Goal: Book appointment/travel/reservation

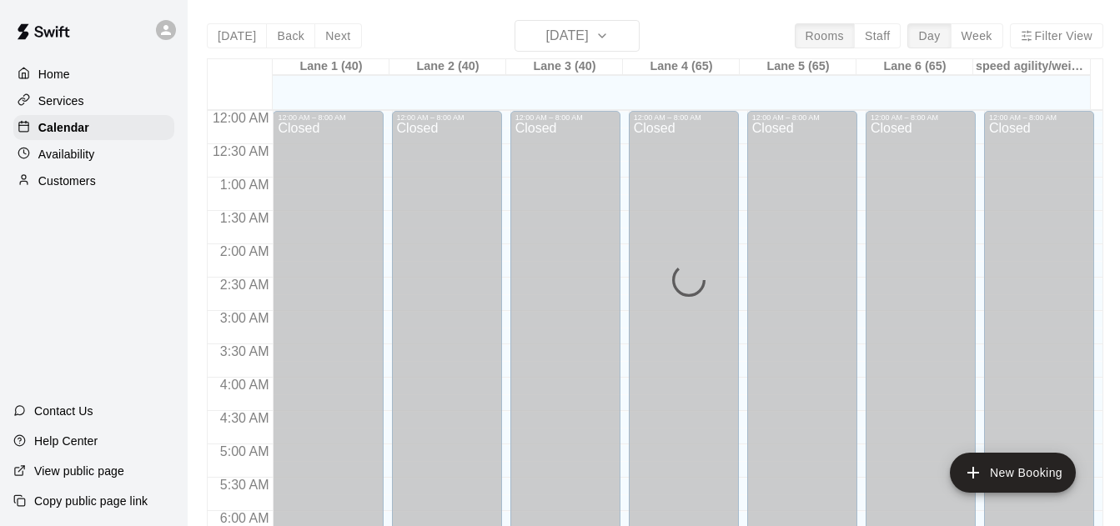
scroll to position [1056, 0]
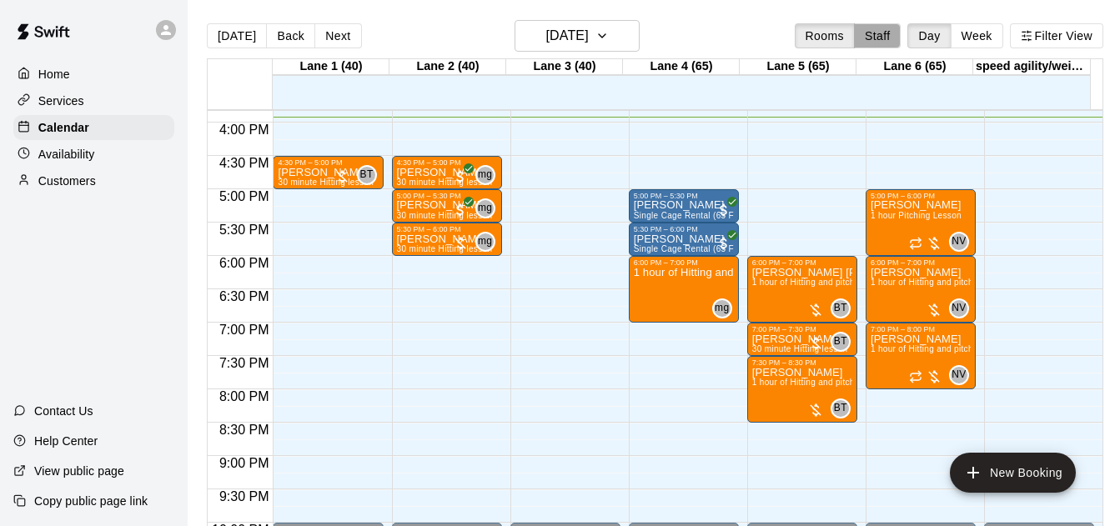
click at [865, 34] on button "Staff" at bounding box center [878, 35] width 48 height 25
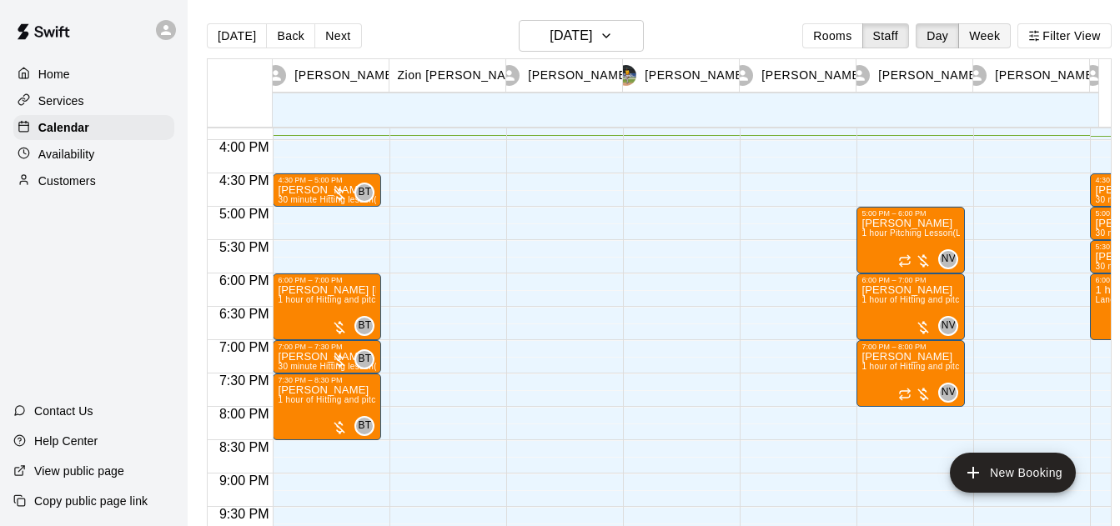
click at [998, 37] on button "Week" at bounding box center [984, 35] width 53 height 25
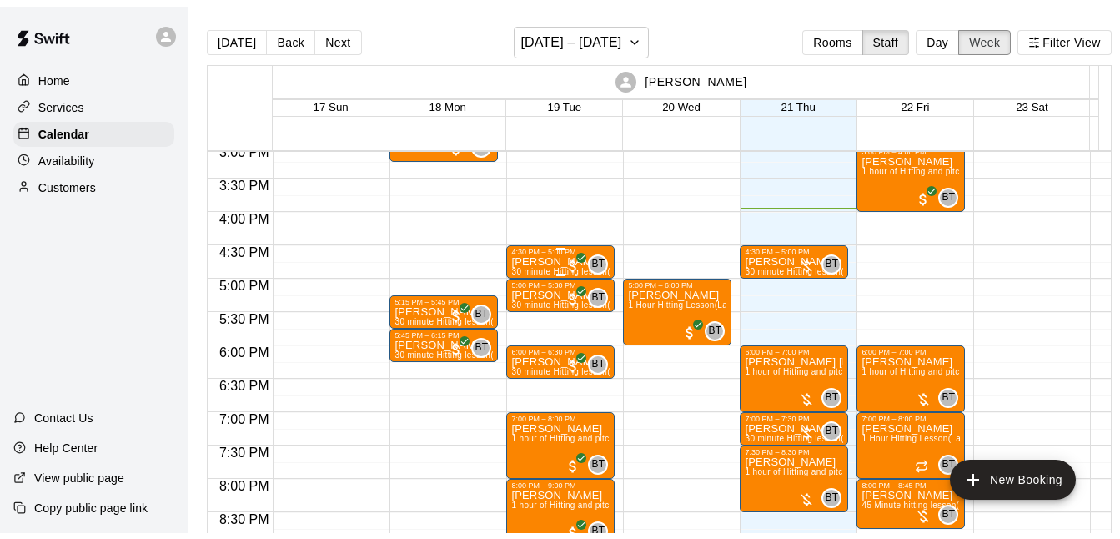
scroll to position [1004, 0]
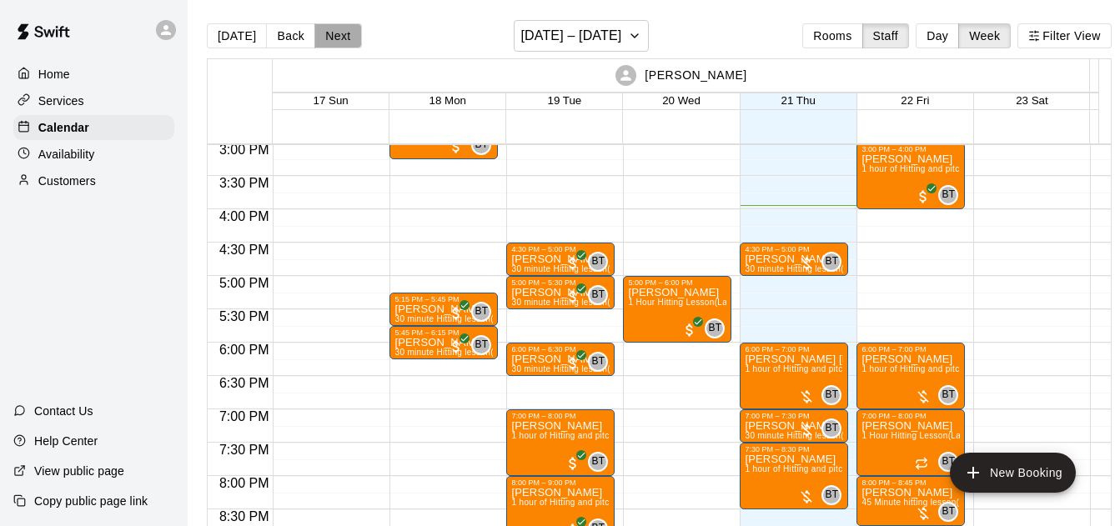
click at [325, 37] on button "Next" at bounding box center [337, 35] width 47 height 25
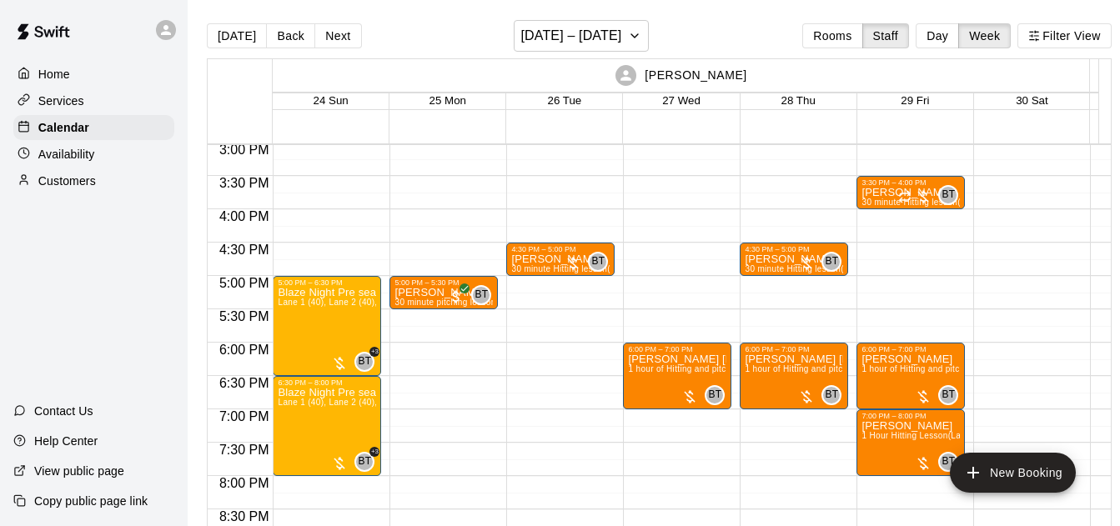
click at [72, 152] on p "Availability" at bounding box center [66, 154] width 57 height 17
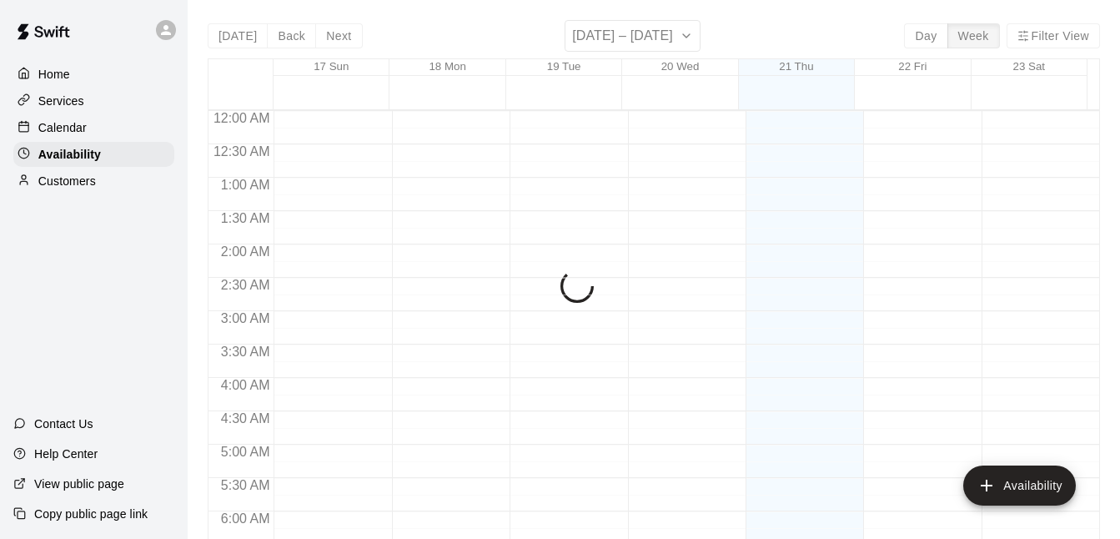
scroll to position [1064, 0]
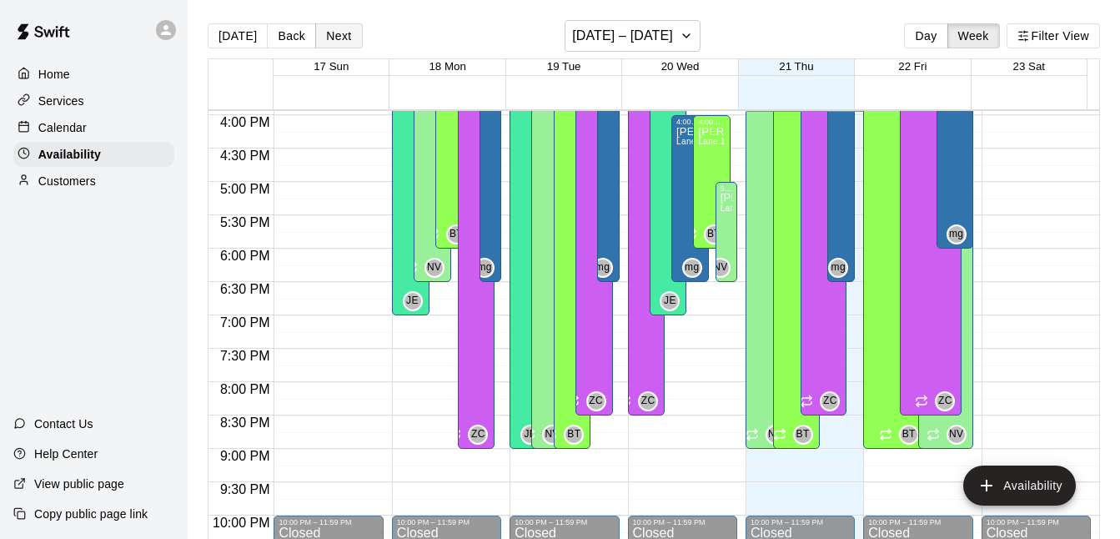
click at [340, 34] on button "Next" at bounding box center [338, 35] width 47 height 25
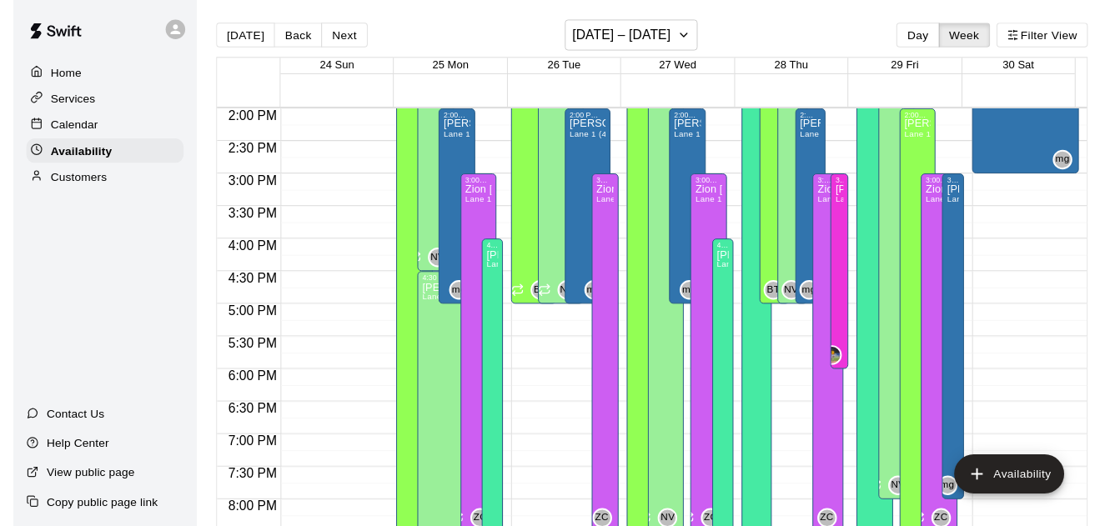
scroll to position [930, 0]
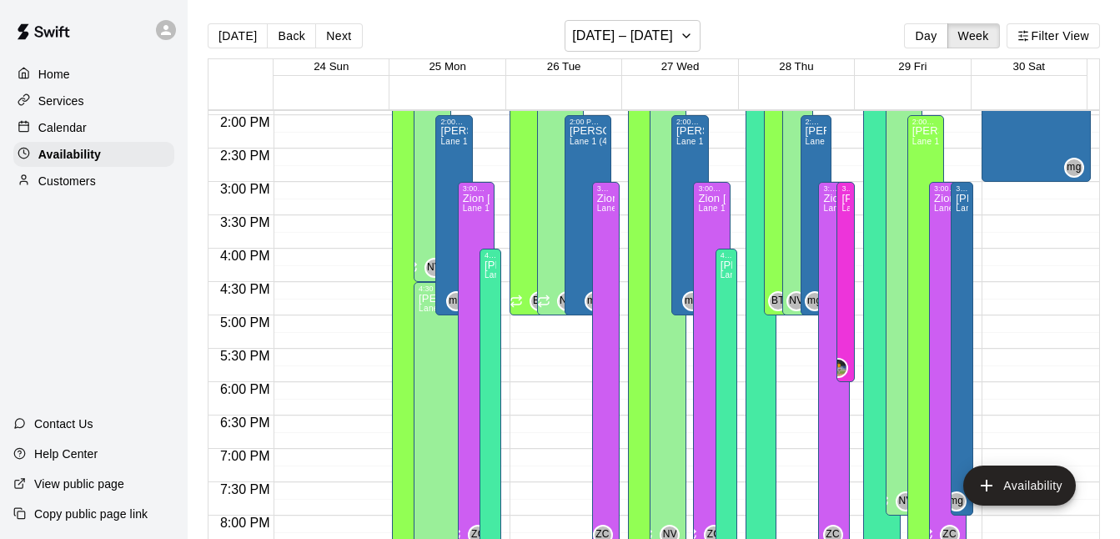
click at [110, 134] on div "Calendar" at bounding box center [93, 127] width 161 height 25
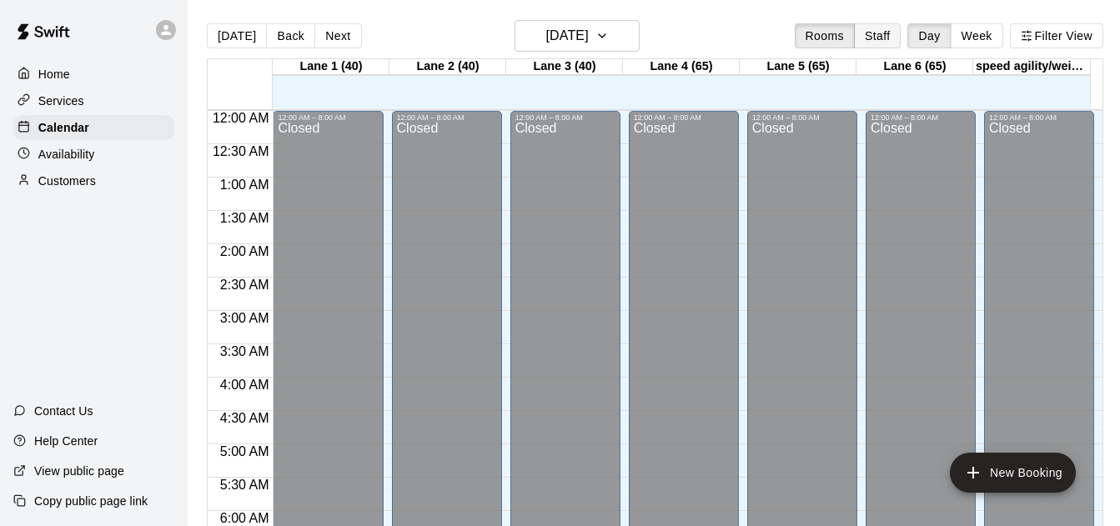
scroll to position [1064, 0]
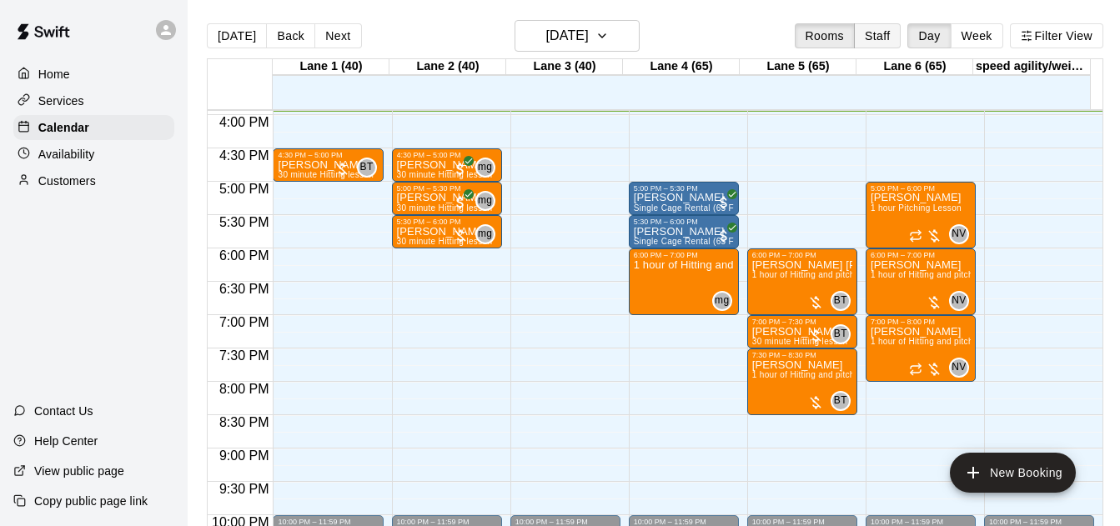
click at [877, 42] on button "Staff" at bounding box center [878, 35] width 48 height 25
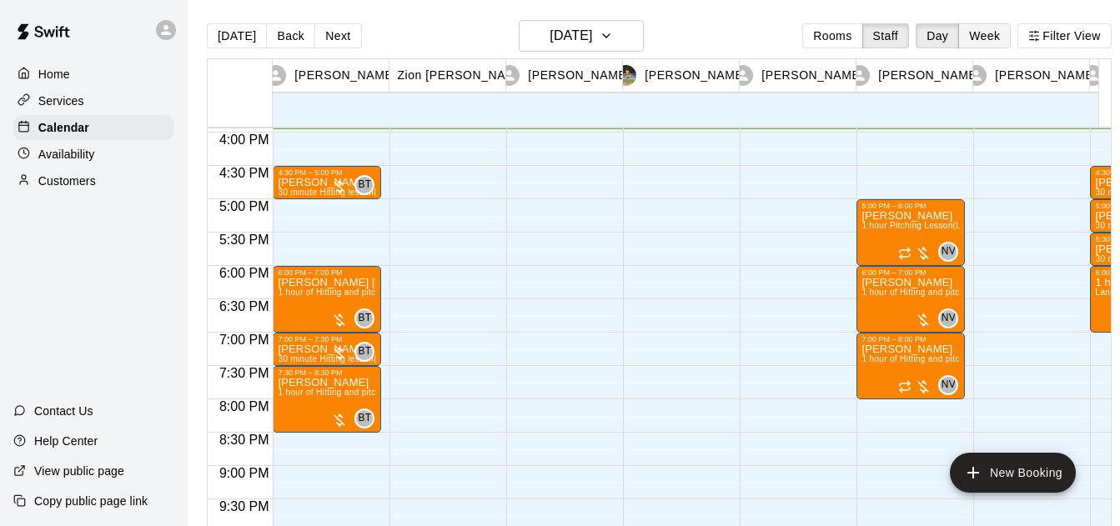
click at [998, 42] on button "Week" at bounding box center [984, 35] width 53 height 25
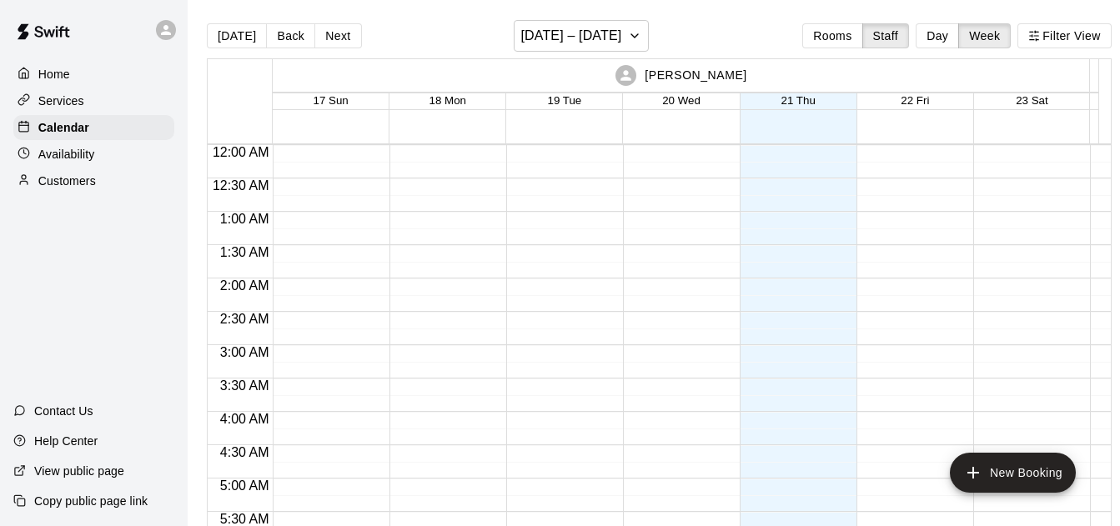
click at [339, 34] on button "Next" at bounding box center [337, 35] width 47 height 25
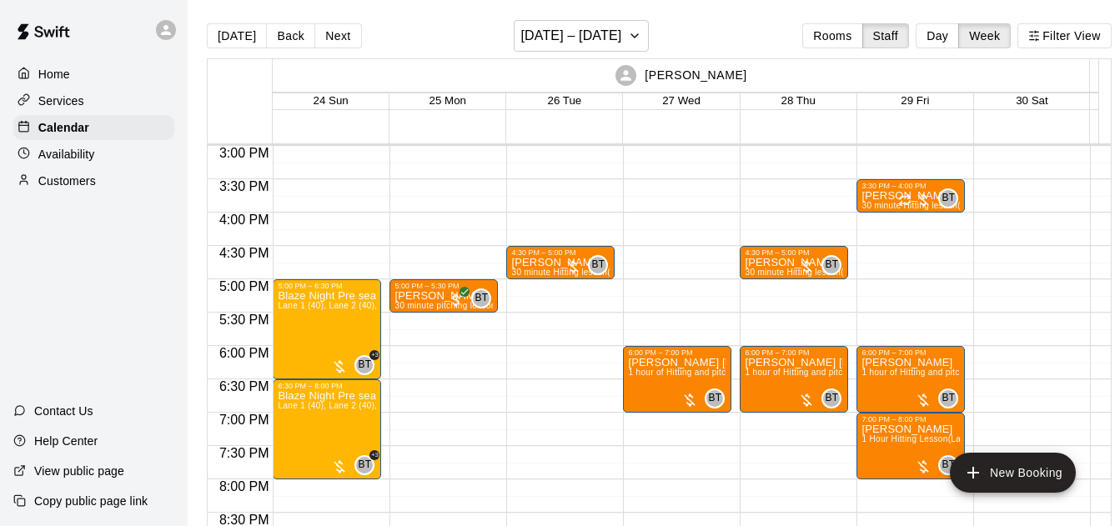
scroll to position [1004, 0]
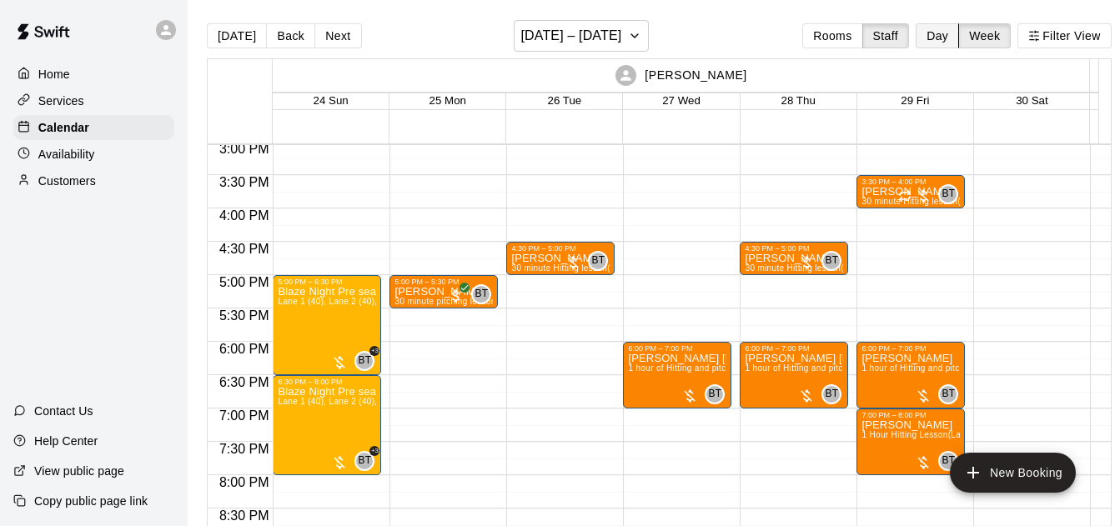
click at [950, 36] on button "Day" at bounding box center [937, 35] width 43 height 25
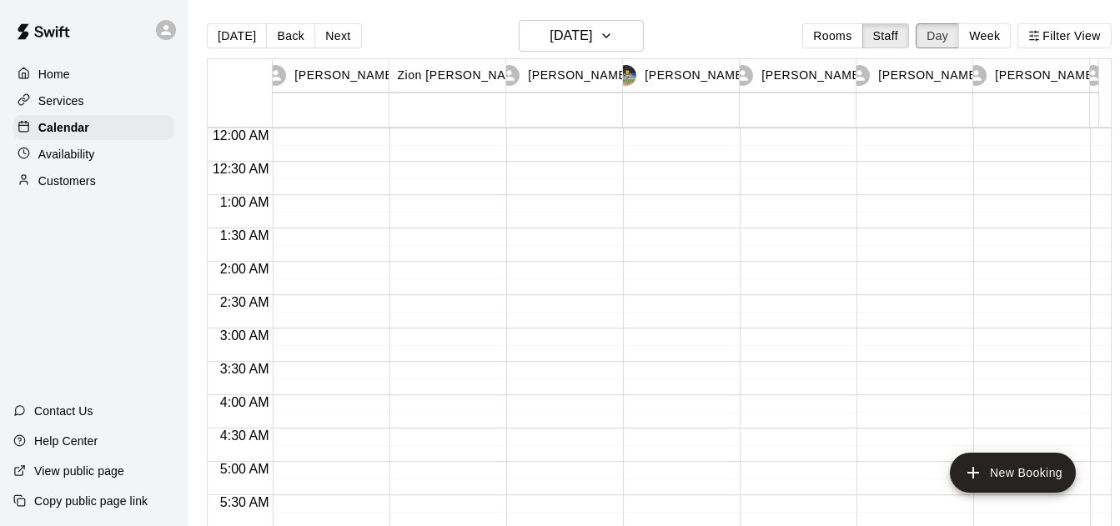
scroll to position [1074, 0]
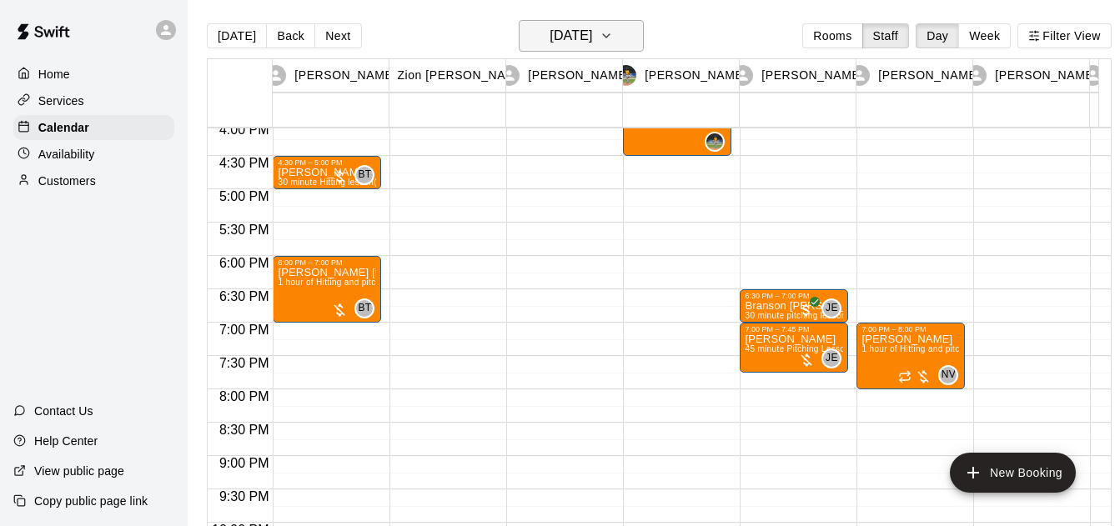
click at [644, 31] on button "[DATE]" at bounding box center [581, 36] width 125 height 32
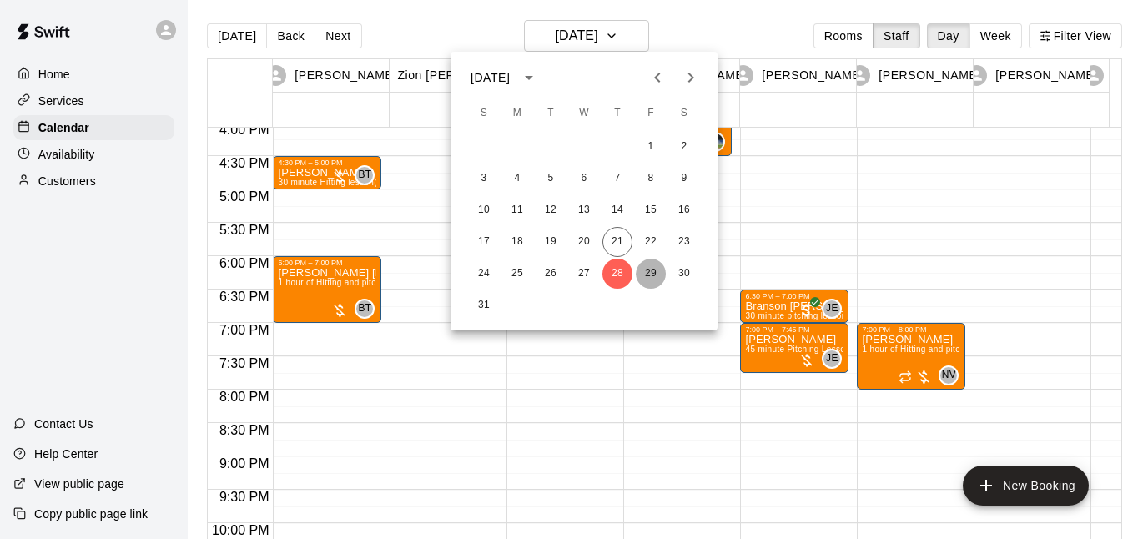
click at [650, 270] on button "29" at bounding box center [651, 274] width 30 height 30
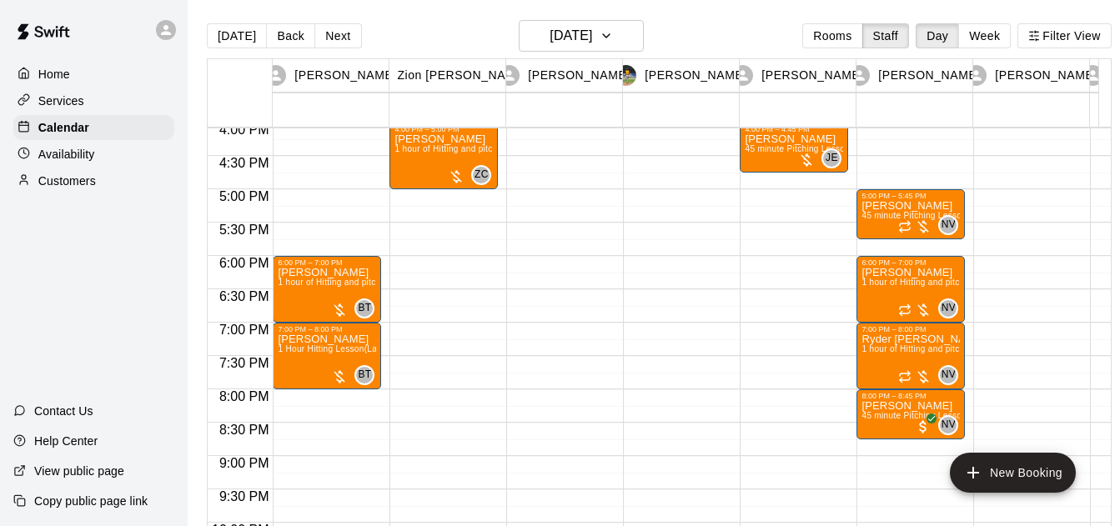
drag, startPoint x: 238, startPoint y: 34, endPoint x: 297, endPoint y: 41, distance: 59.6
click at [238, 35] on button "[DATE]" at bounding box center [237, 35] width 60 height 25
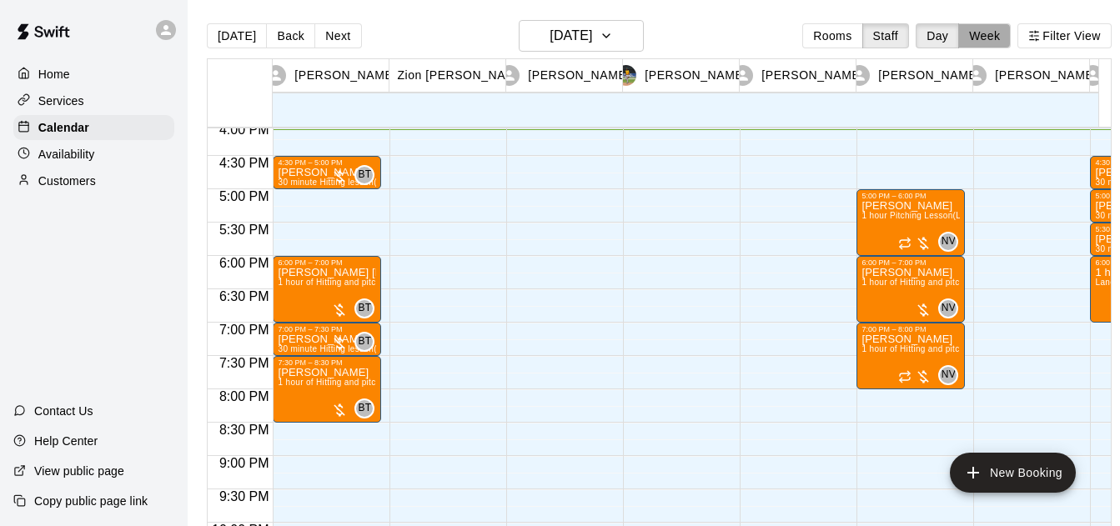
click at [1005, 44] on button "Week" at bounding box center [984, 35] width 53 height 25
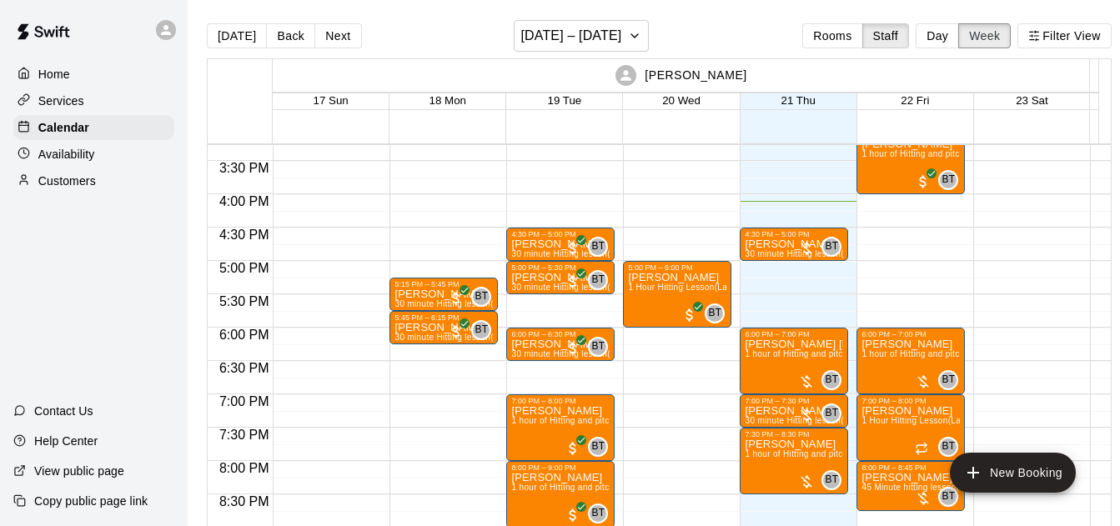
scroll to position [1014, 0]
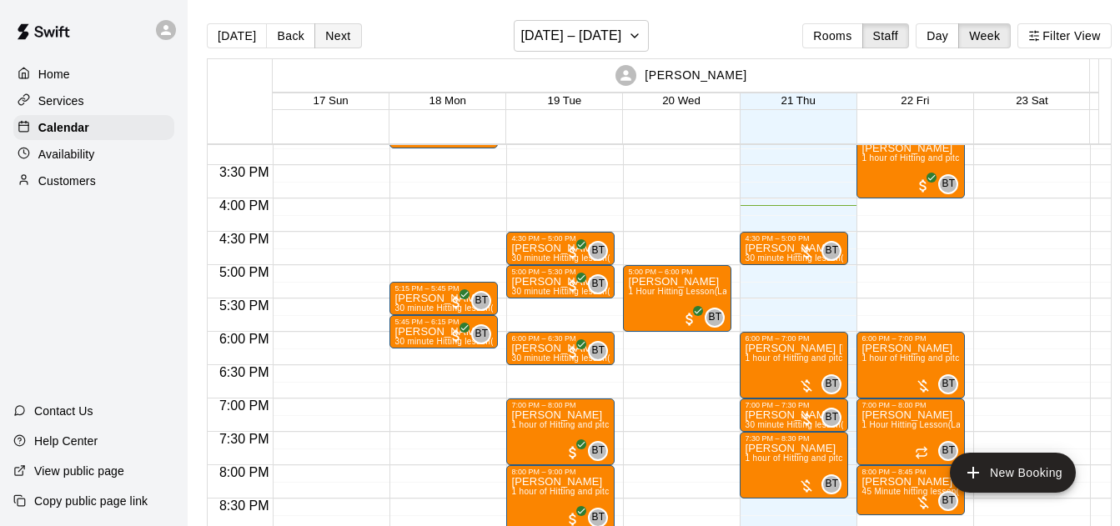
click at [332, 41] on button "Next" at bounding box center [337, 35] width 47 height 25
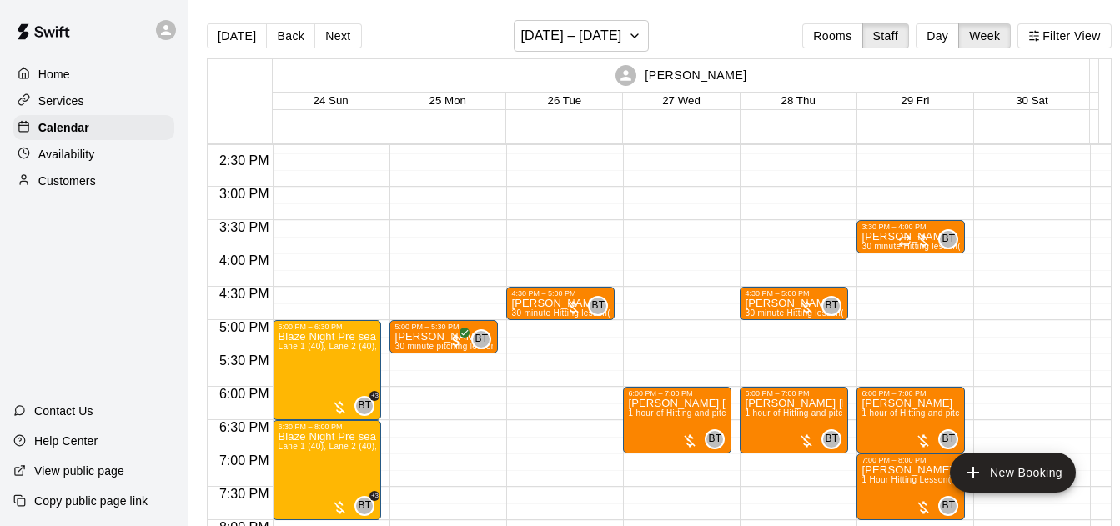
scroll to position [954, 0]
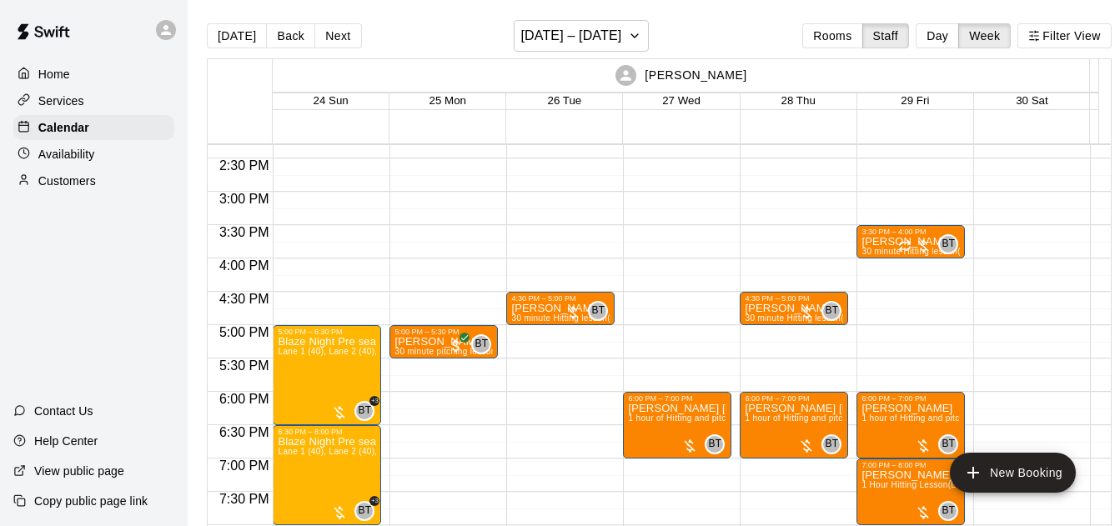
drag, startPoint x: 963, startPoint y: 33, endPoint x: 903, endPoint y: 53, distance: 63.3
click at [959, 33] on button "Day" at bounding box center [937, 35] width 43 height 25
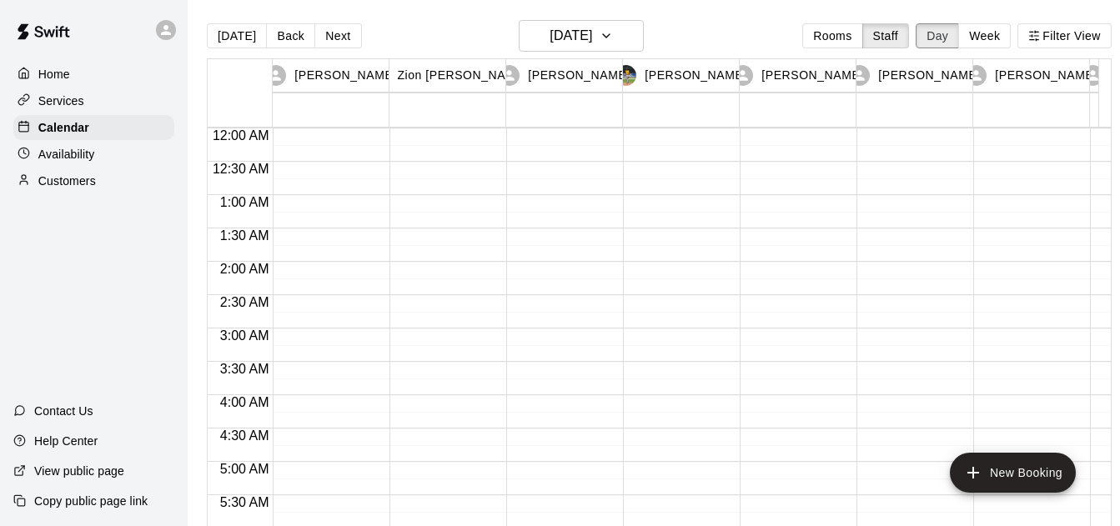
scroll to position [1075, 0]
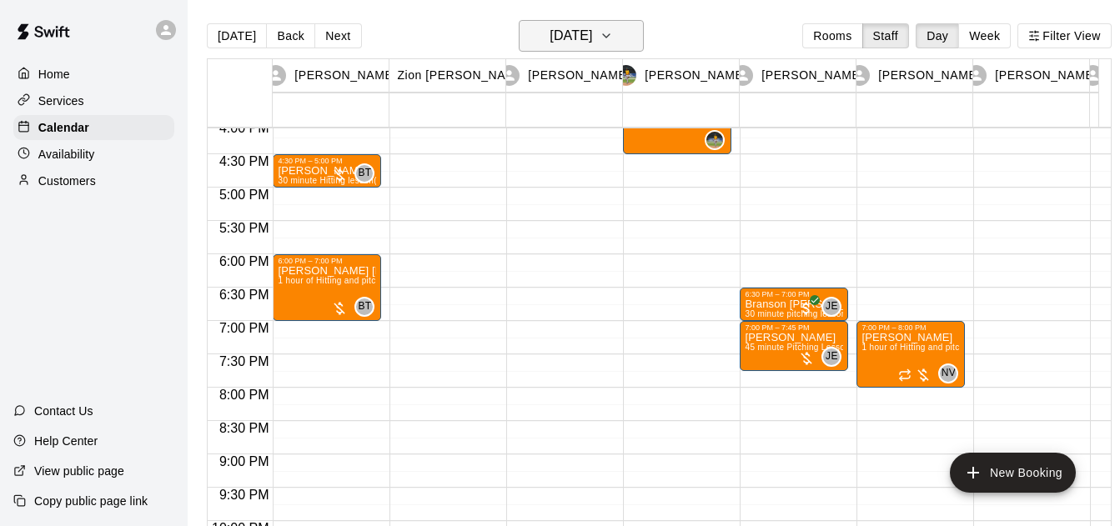
click at [592, 38] on h6 "[DATE]" at bounding box center [571, 35] width 43 height 23
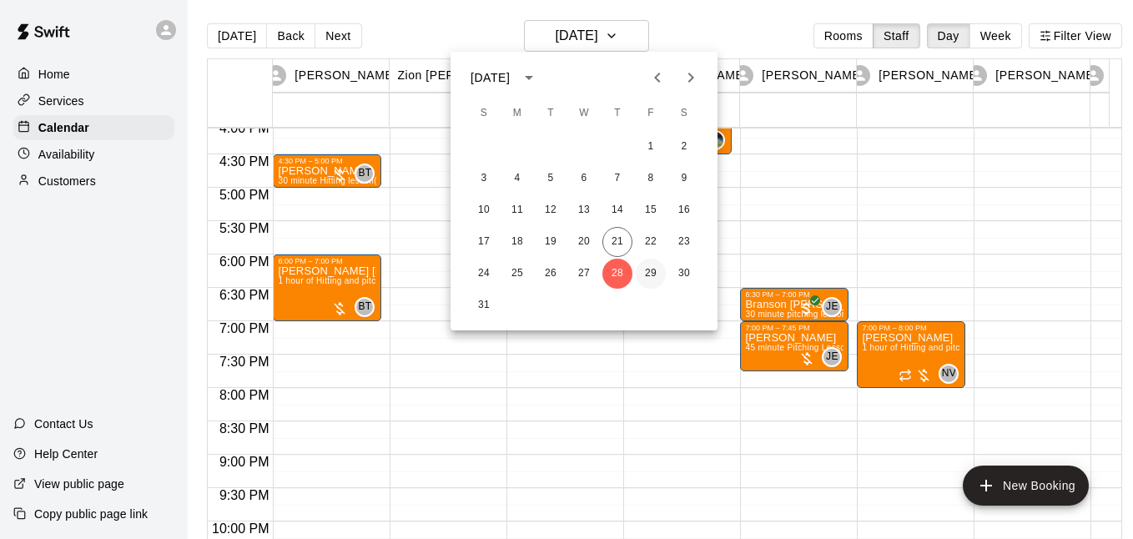
click at [649, 270] on button "29" at bounding box center [651, 274] width 30 height 30
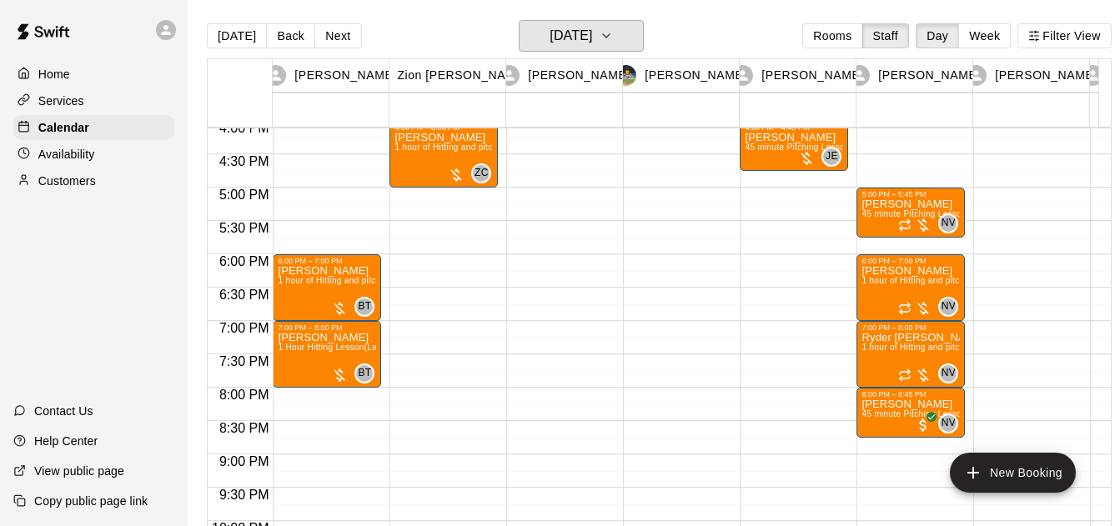
scroll to position [950, 0]
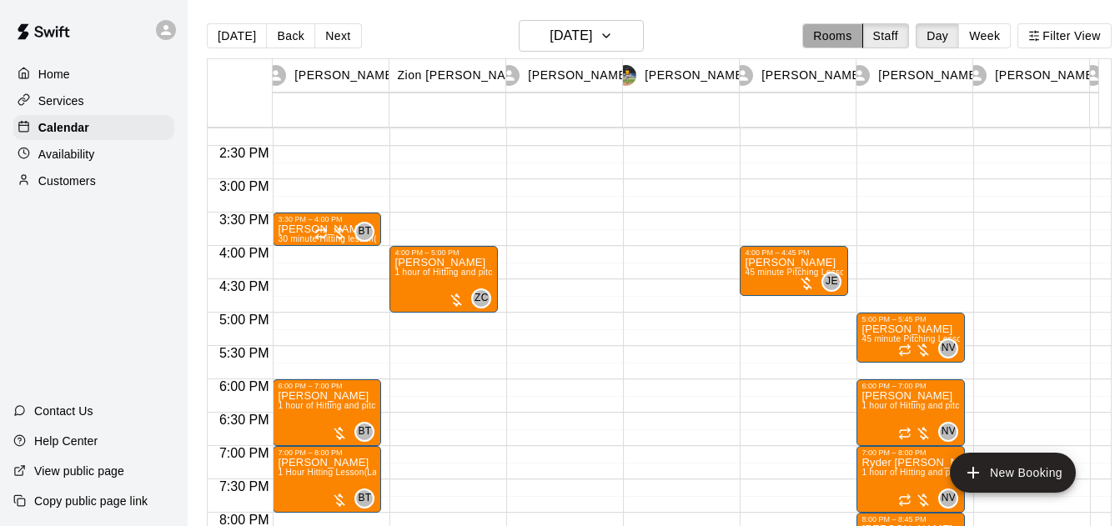
click at [843, 38] on button "Rooms" at bounding box center [832, 35] width 60 height 25
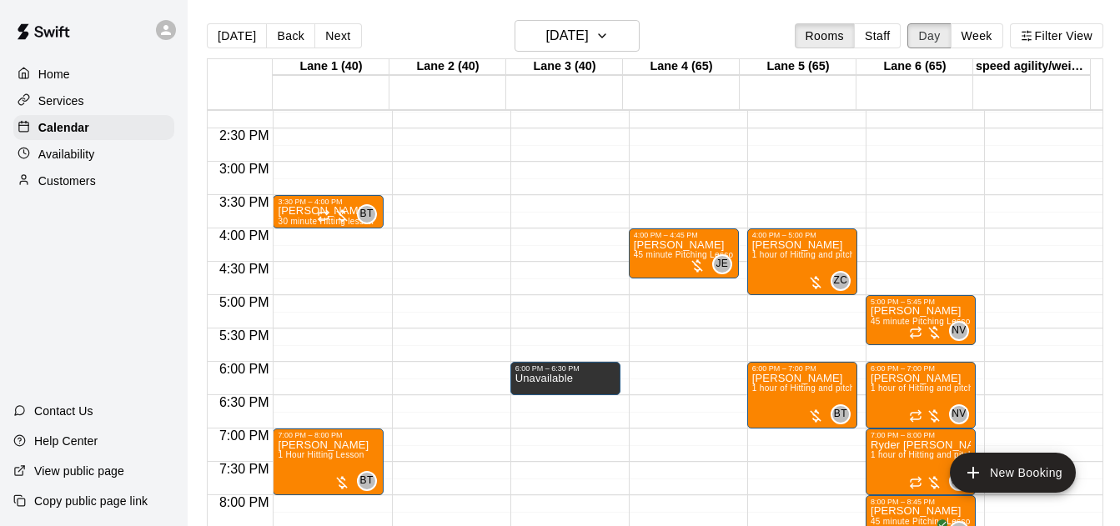
click at [927, 38] on button "Day" at bounding box center [929, 35] width 43 height 25
click at [983, 23] on div "[DATE] Back [DATE][DATE] Rooms Staff Day Week Filter View" at bounding box center [655, 39] width 897 height 38
click at [993, 32] on button "Week" at bounding box center [977, 35] width 53 height 25
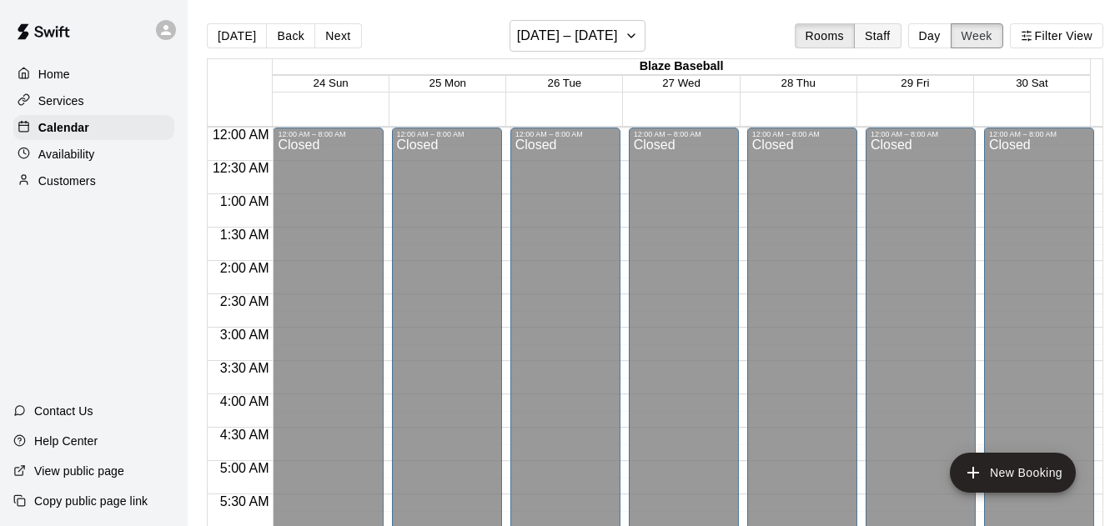
scroll to position [1075, 0]
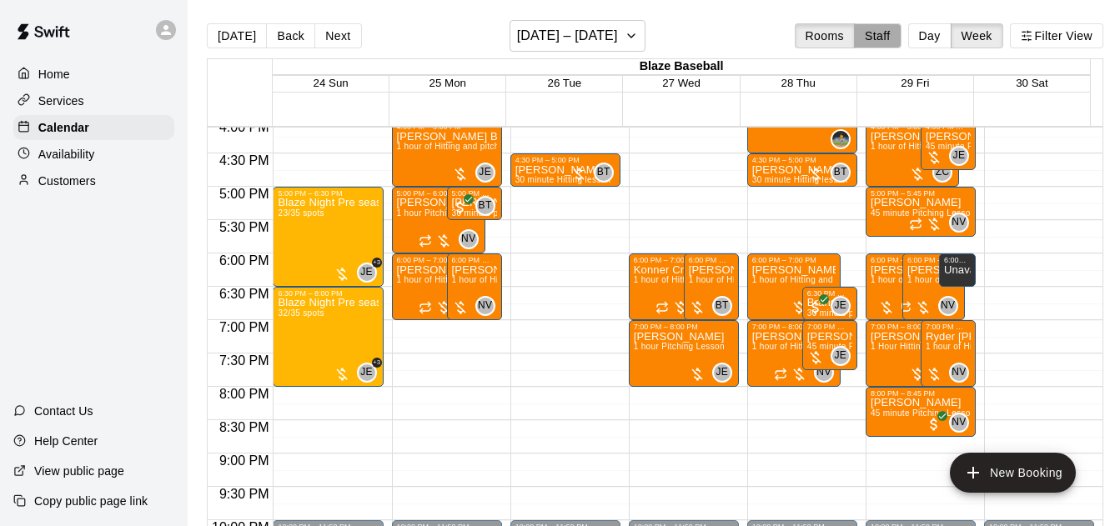
click at [885, 38] on button "Staff" at bounding box center [878, 35] width 48 height 25
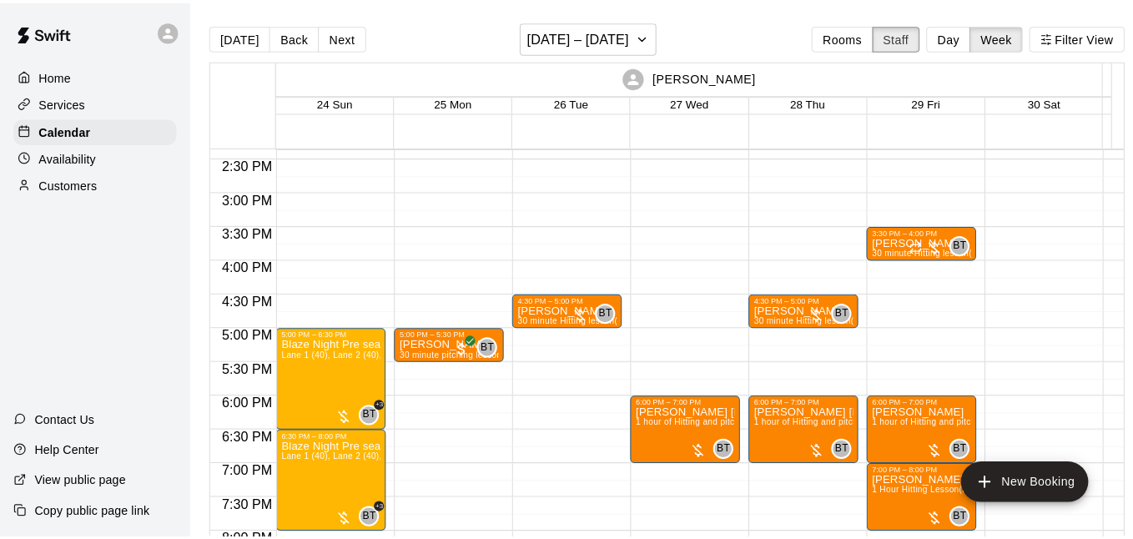
scroll to position [955, 0]
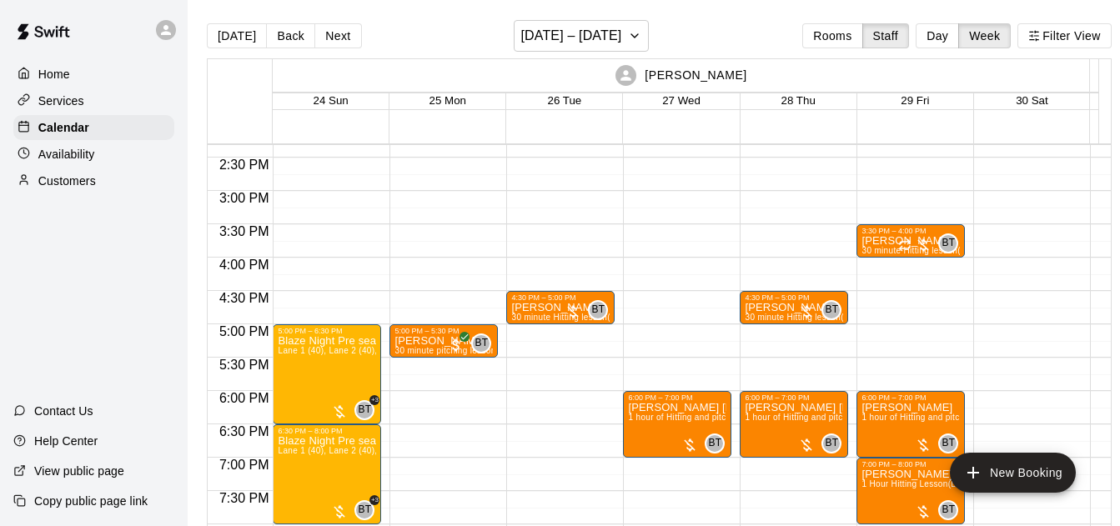
drag, startPoint x: 405, startPoint y: 264, endPoint x: 450, endPoint y: 271, distance: 45.7
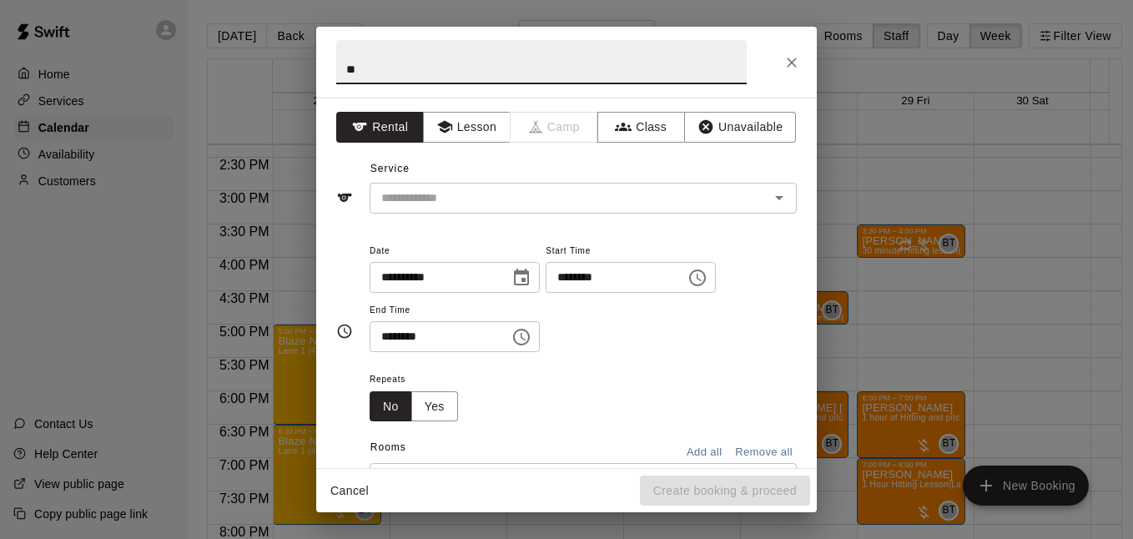
type input "*"
type input "**********"
click at [450, 124] on button "Lesson" at bounding box center [467, 127] width 88 height 31
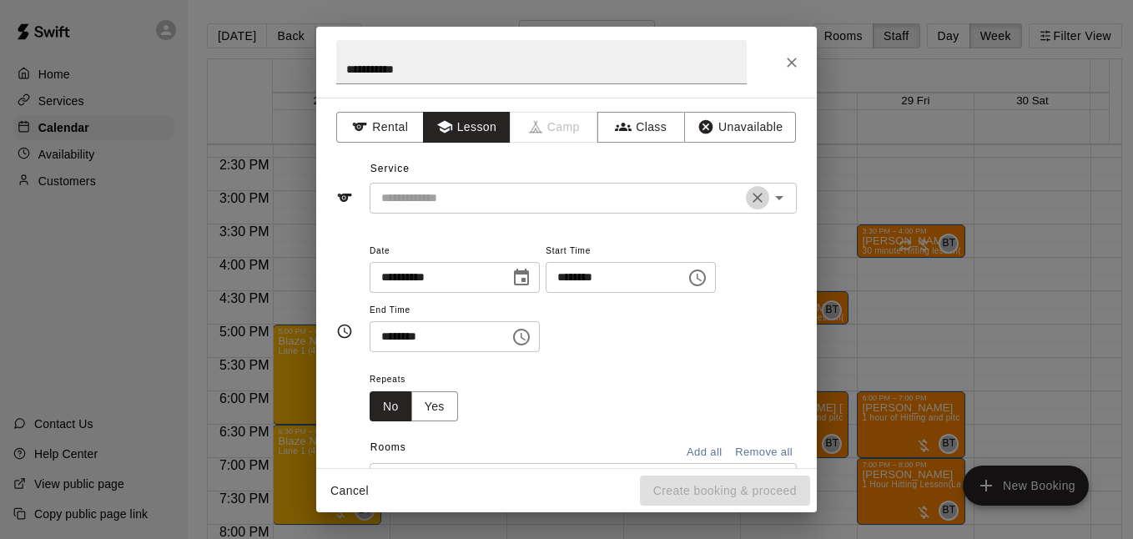
click at [753, 194] on button "Clear" at bounding box center [757, 197] width 23 height 23
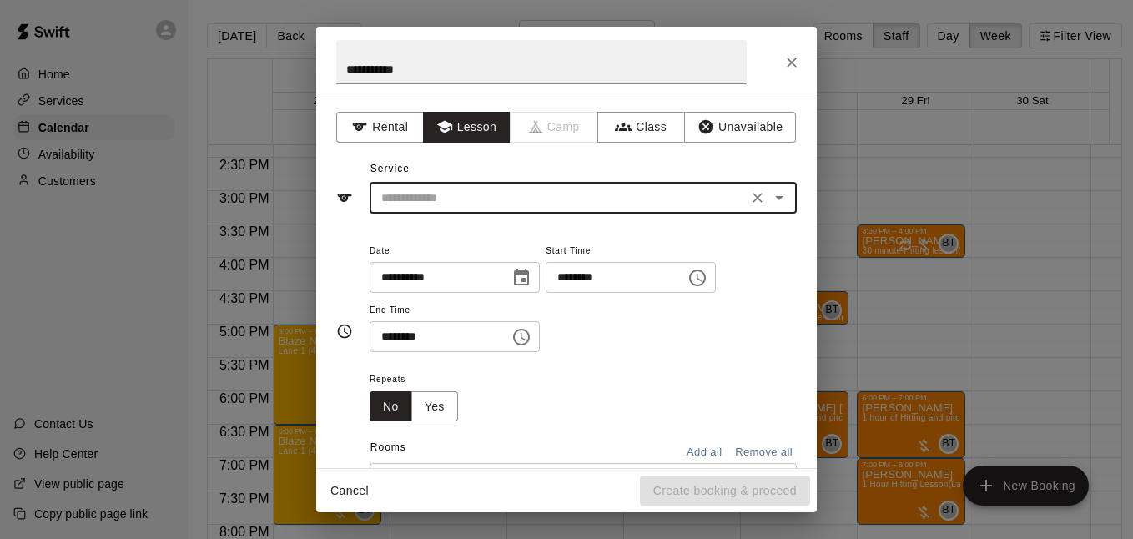
click at [773, 197] on icon "Open" at bounding box center [779, 198] width 20 height 20
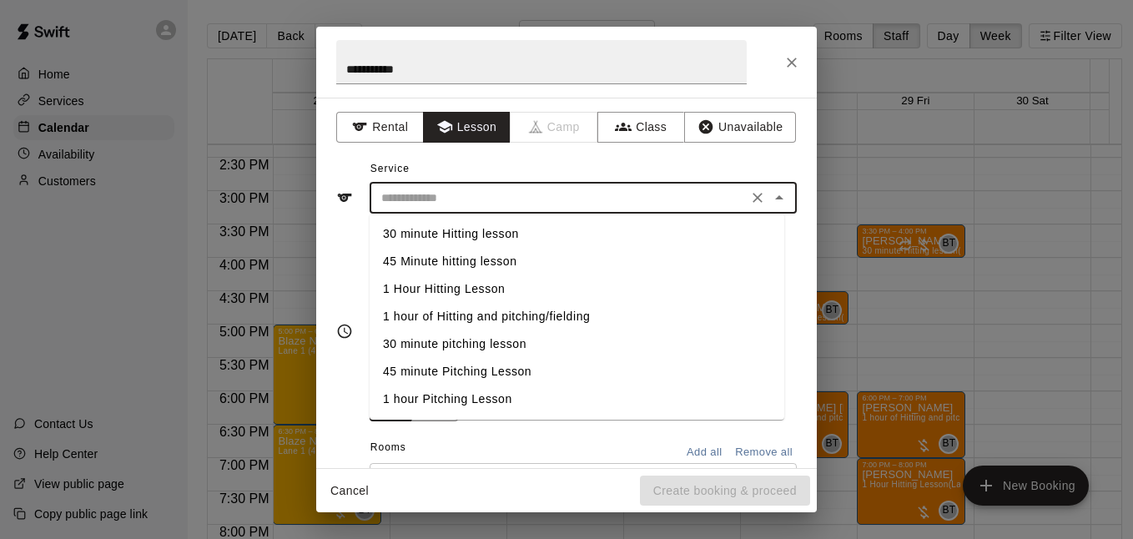
click at [538, 319] on li "1 hour of Hitting and pitching/fielding" at bounding box center [577, 317] width 415 height 28
type input "**********"
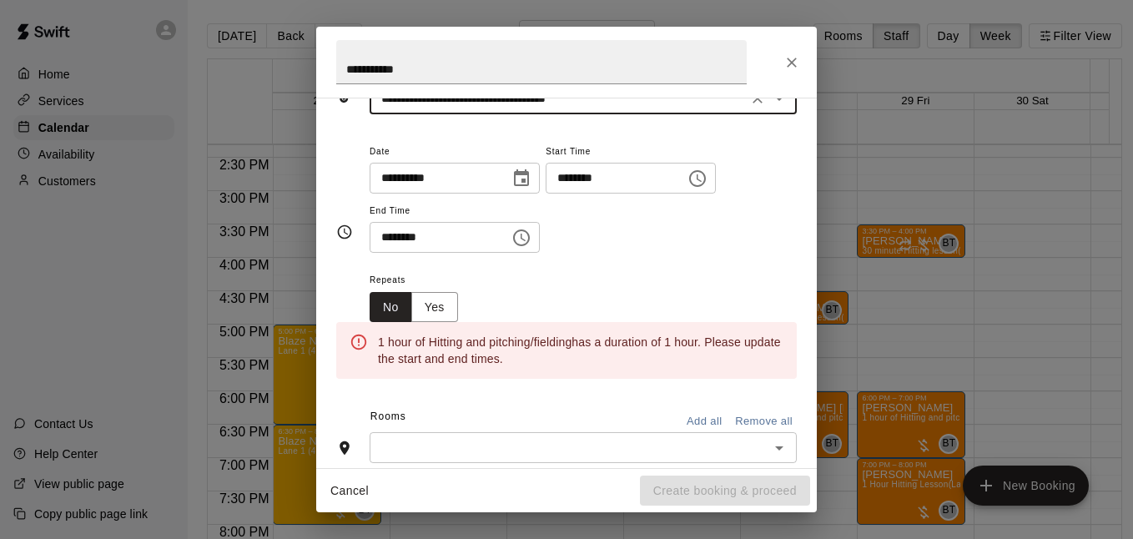
scroll to position [111, 0]
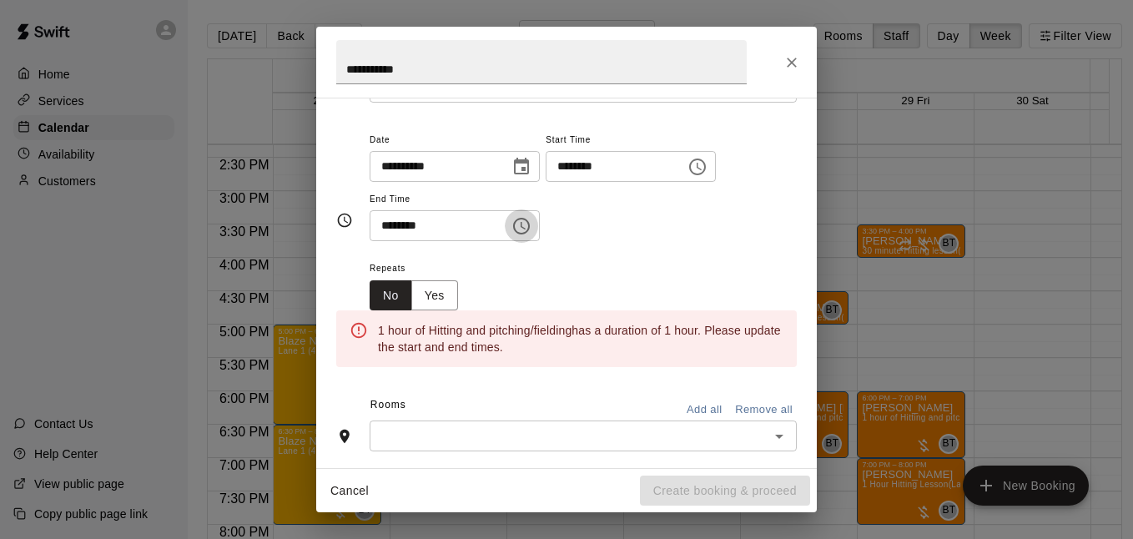
click at [531, 225] on icon "Choose time, selected time is 4:30 PM" at bounding box center [521, 226] width 20 height 20
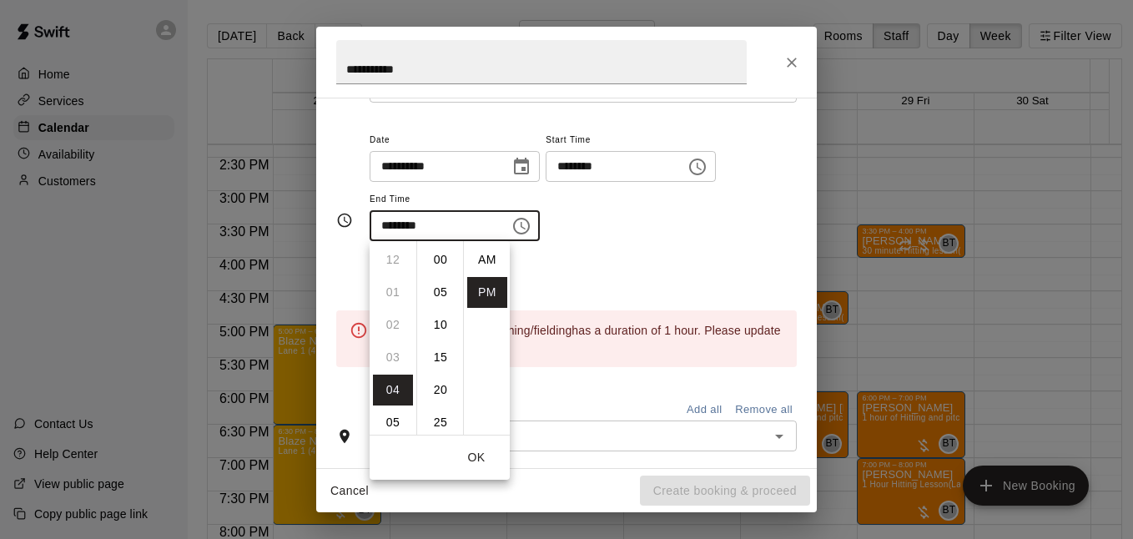
scroll to position [30, 0]
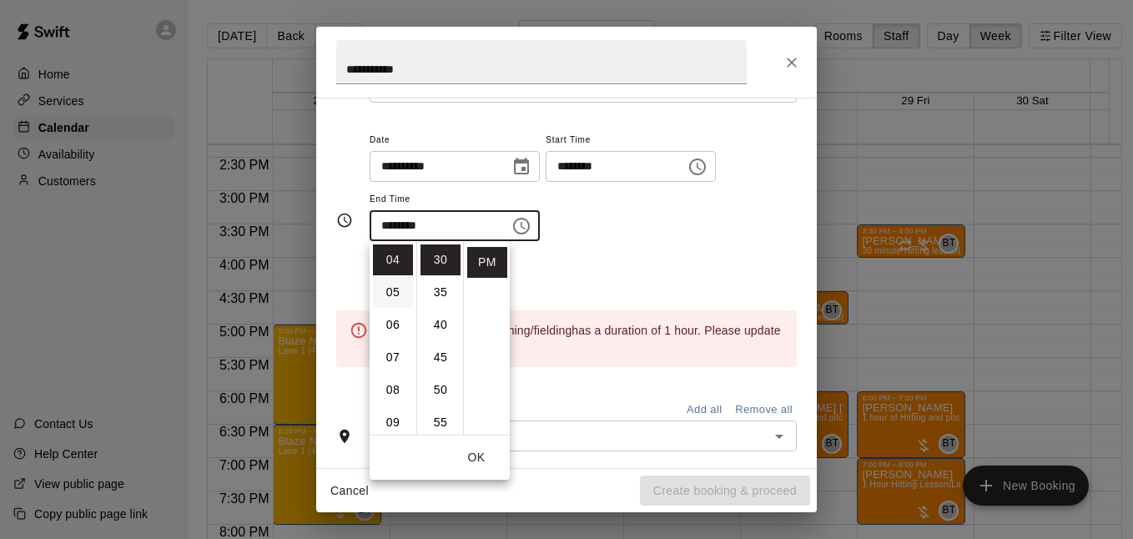
click at [392, 294] on li "05" at bounding box center [393, 292] width 40 height 31
click at [435, 267] on li "00" at bounding box center [440, 259] width 40 height 31
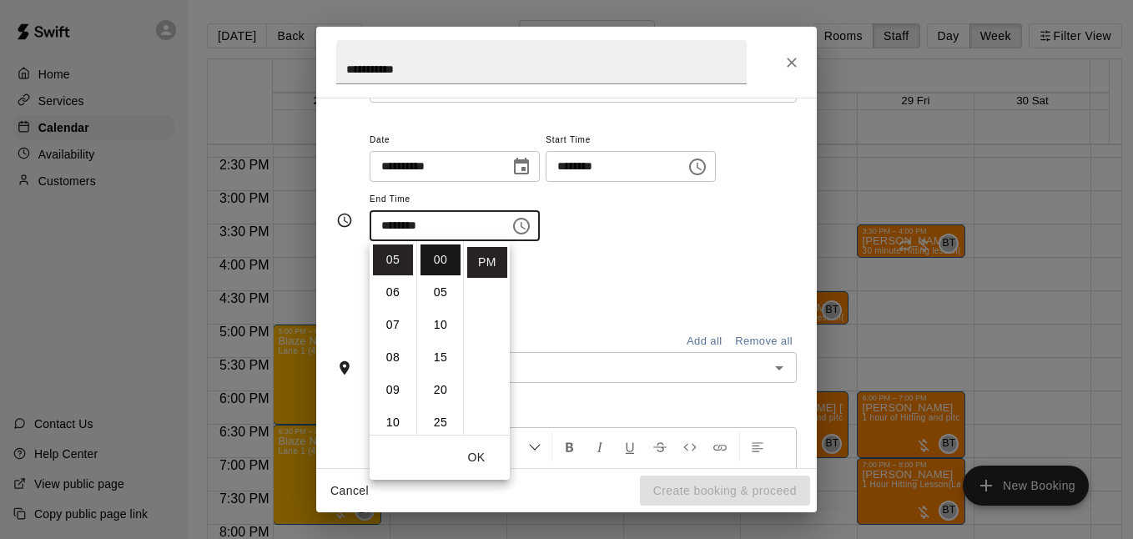
type input "********"
click at [639, 219] on div "**********" at bounding box center [583, 185] width 427 height 113
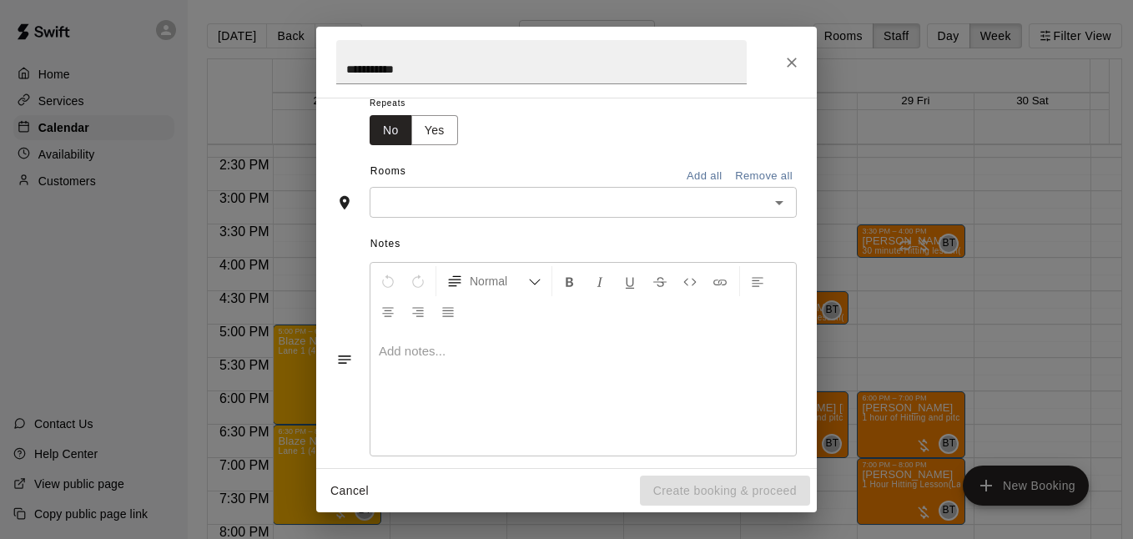
scroll to position [277, 0]
click at [724, 209] on input "text" at bounding box center [570, 201] width 390 height 21
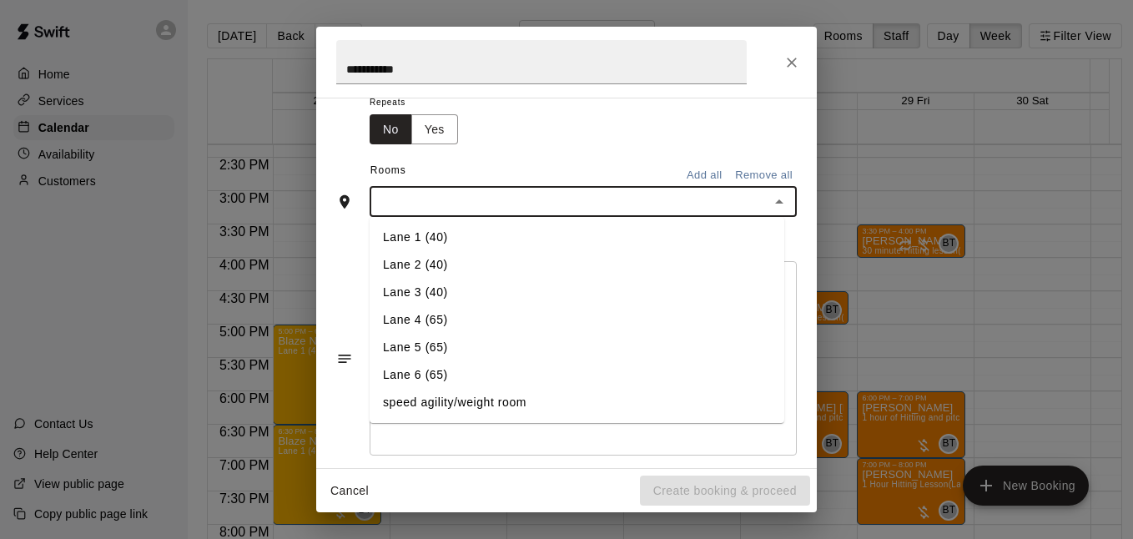
click at [491, 340] on li "Lane 5 (65)" at bounding box center [577, 348] width 415 height 28
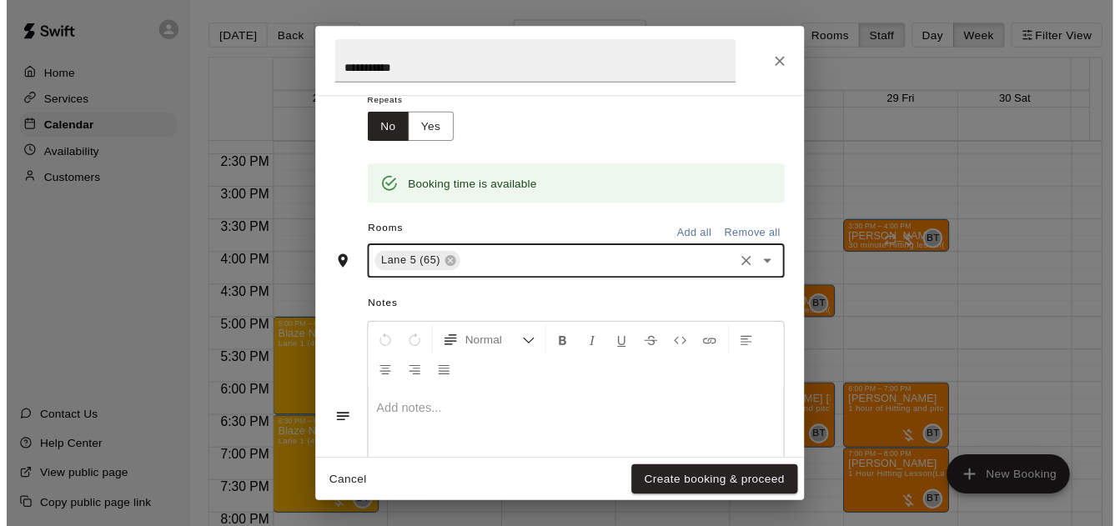
scroll to position [363, 0]
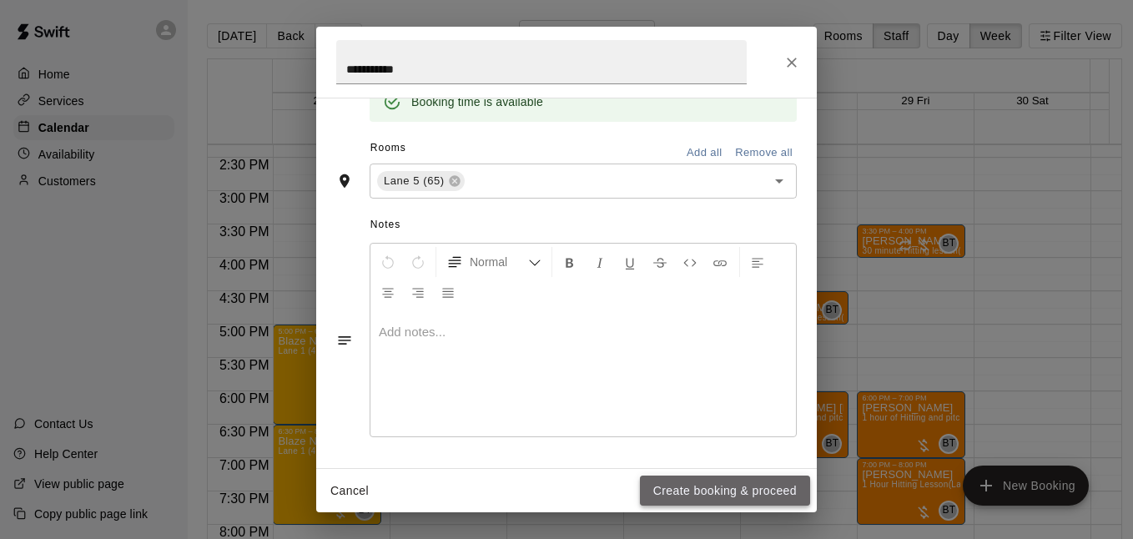
click at [692, 480] on button "Create booking & proceed" at bounding box center [725, 490] width 170 height 31
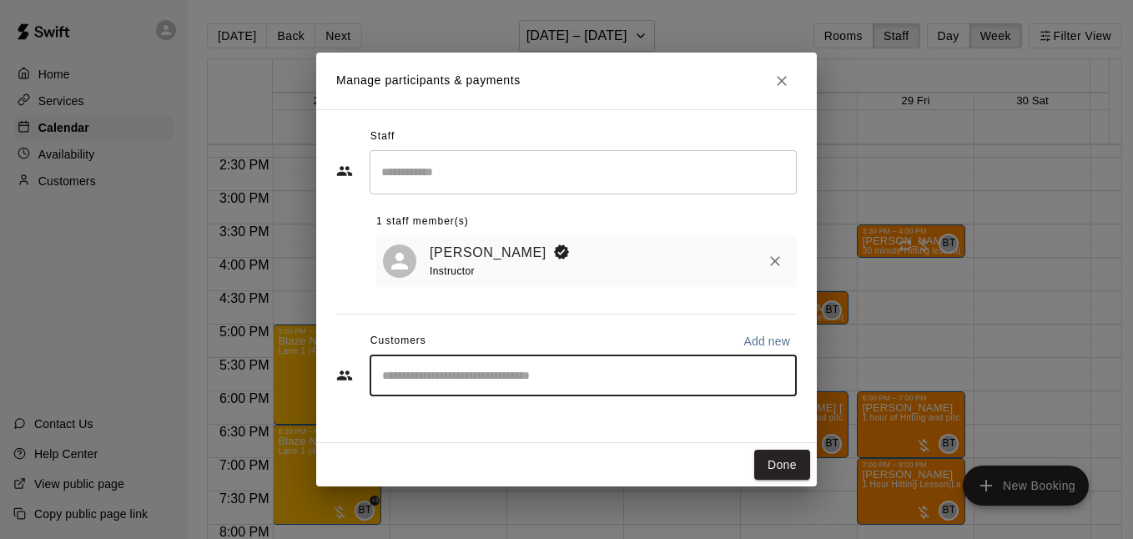
click at [539, 380] on input "Start typing to search customers..." at bounding box center [583, 375] width 412 height 17
type input "****"
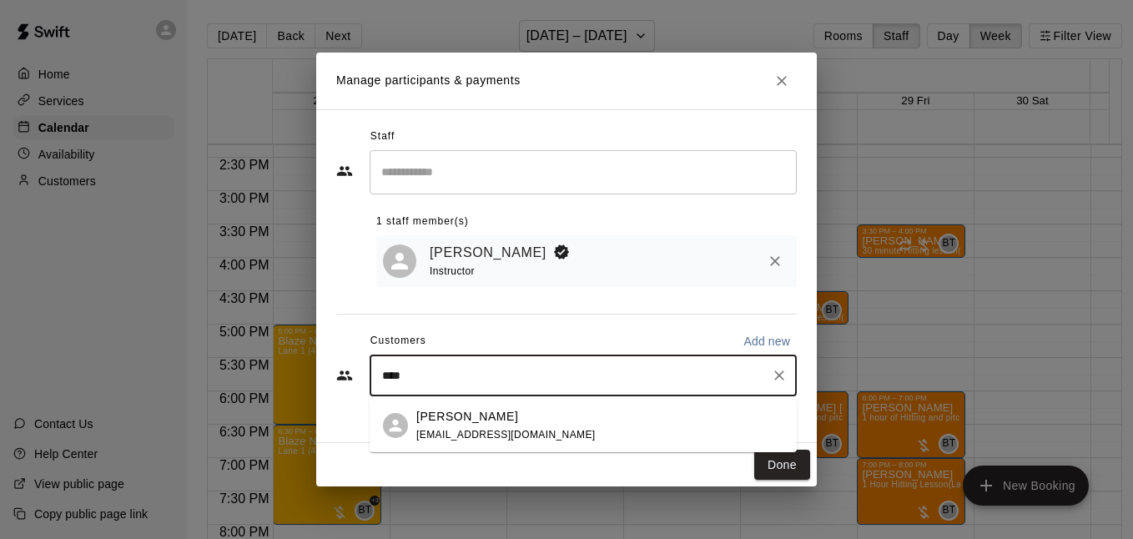
click at [528, 419] on div "[PERSON_NAME]" at bounding box center [505, 417] width 179 height 18
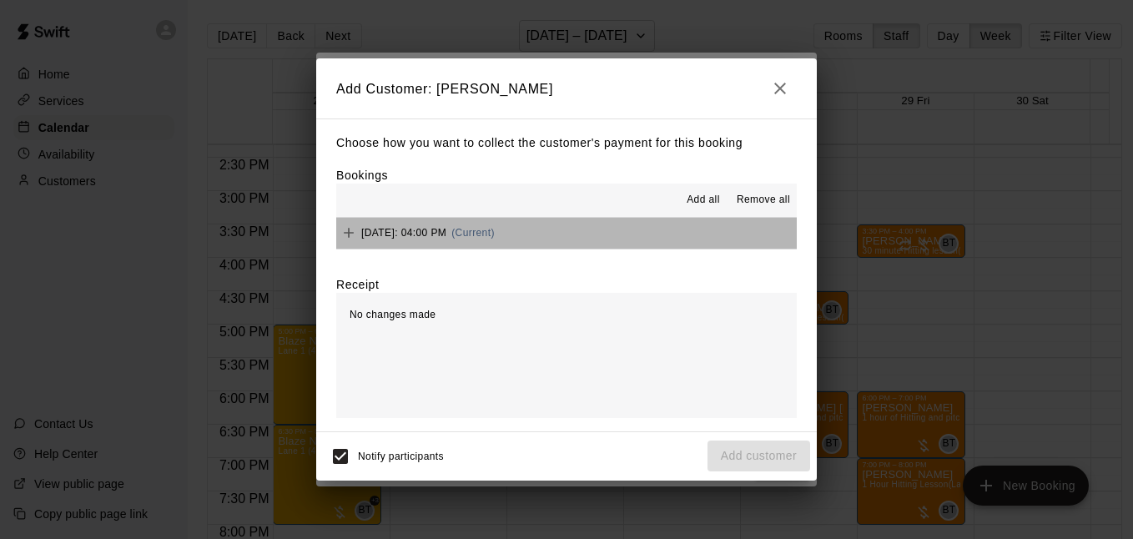
click at [616, 238] on button "[DATE]: 04:00 PM (Current)" at bounding box center [566, 233] width 460 height 31
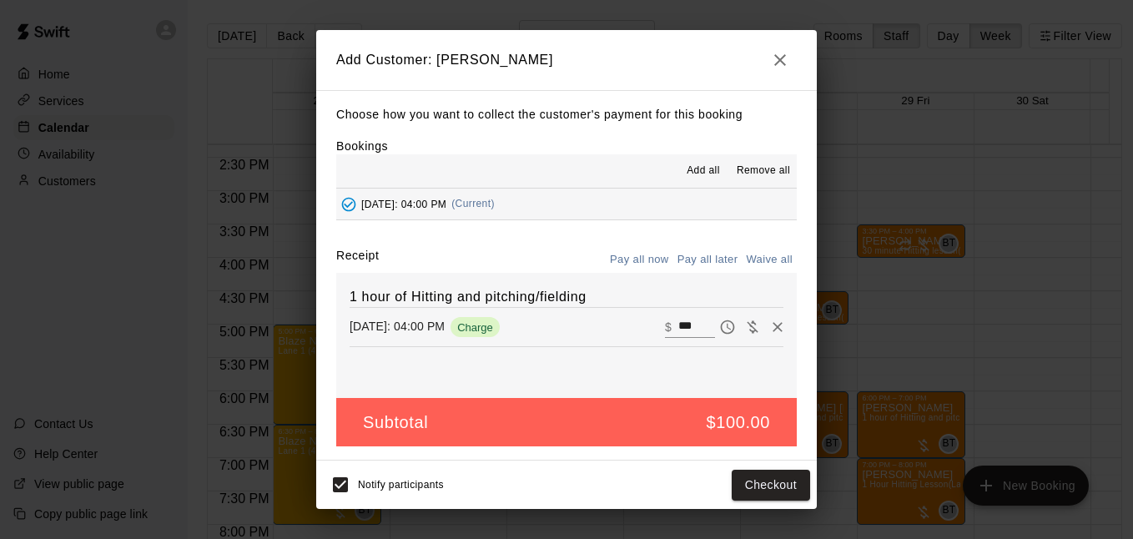
click at [705, 262] on button "Pay all later" at bounding box center [707, 260] width 69 height 26
click at [746, 488] on button "Add customer" at bounding box center [758, 485] width 103 height 31
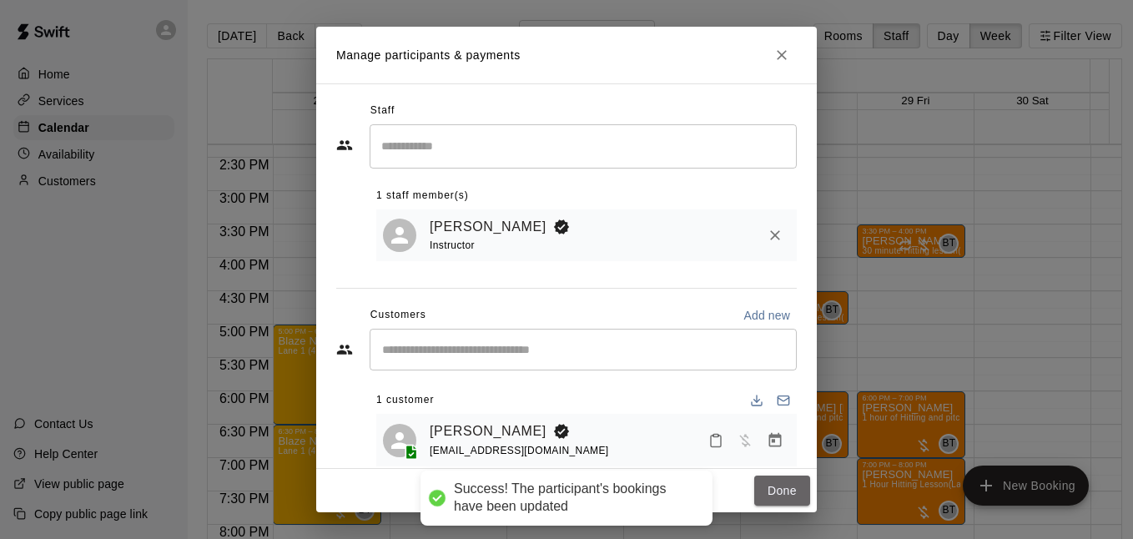
drag, startPoint x: 793, startPoint y: 494, endPoint x: 678, endPoint y: 380, distance: 161.6
click at [793, 495] on button "Done" at bounding box center [782, 490] width 56 height 31
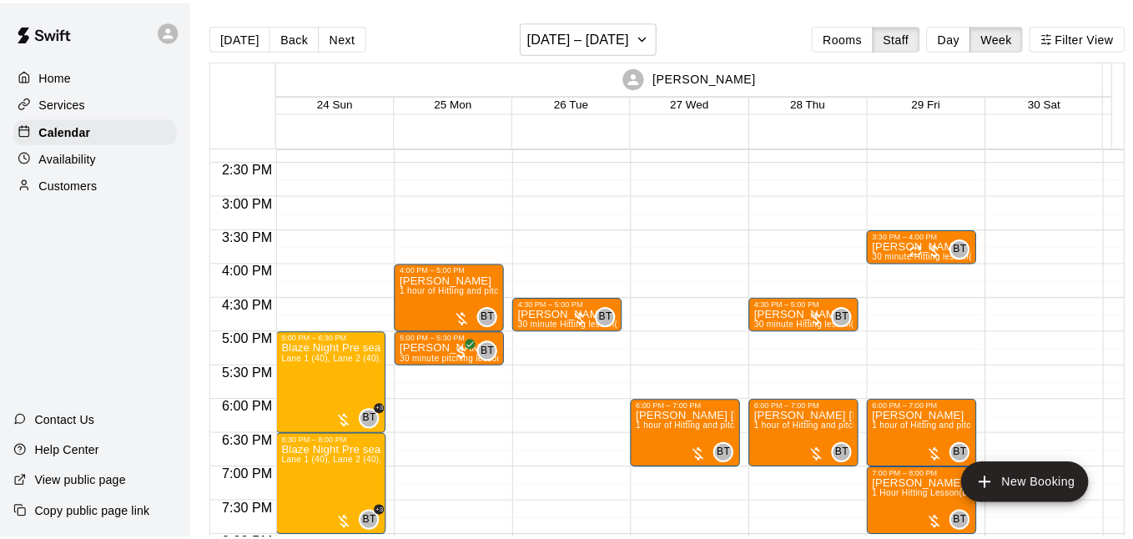
scroll to position [1015, 0]
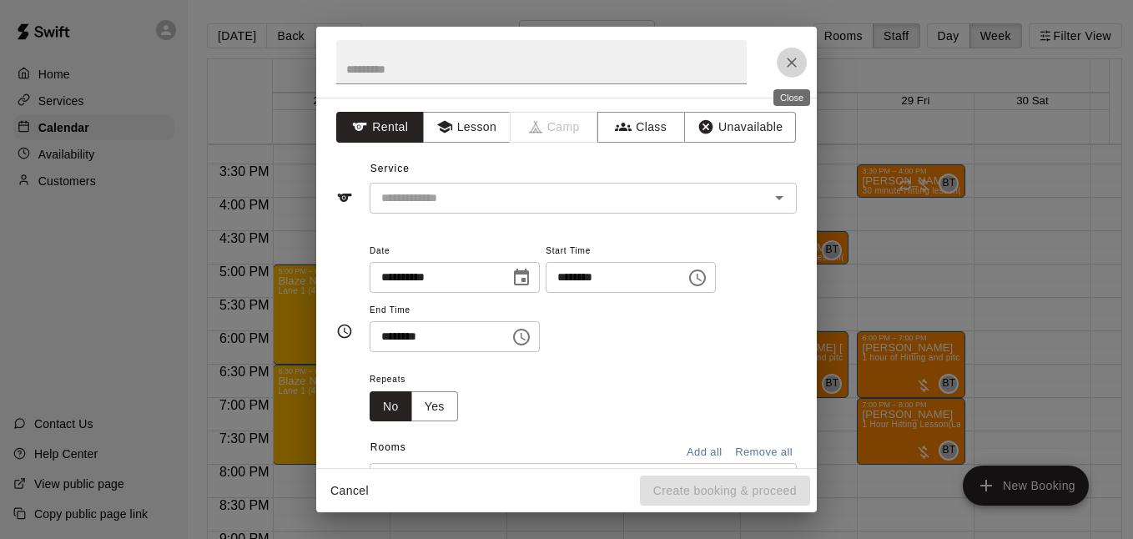
click at [793, 65] on icon "Close" at bounding box center [791, 62] width 17 height 17
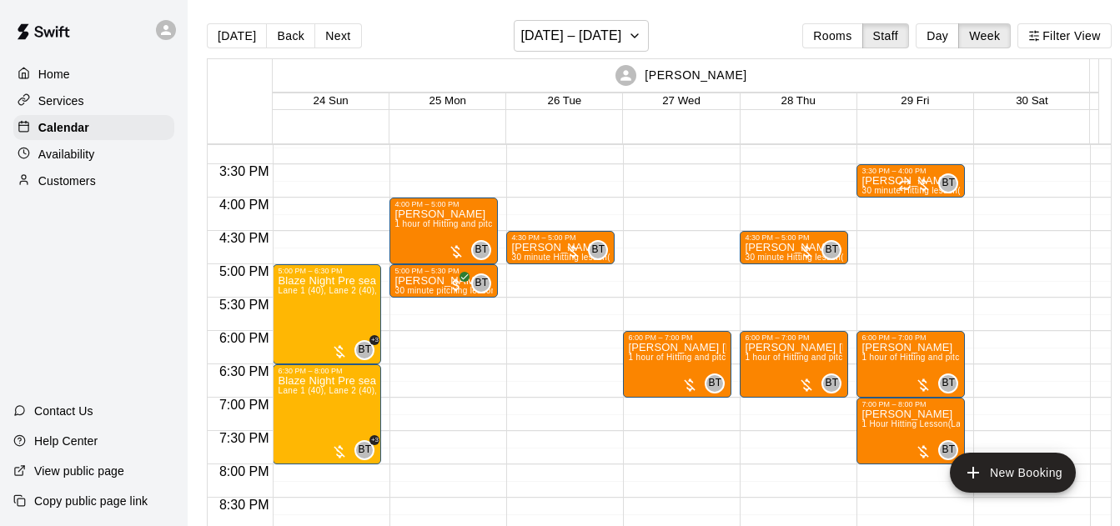
click at [793, 65] on div "[PERSON_NAME]" at bounding box center [681, 75] width 813 height 33
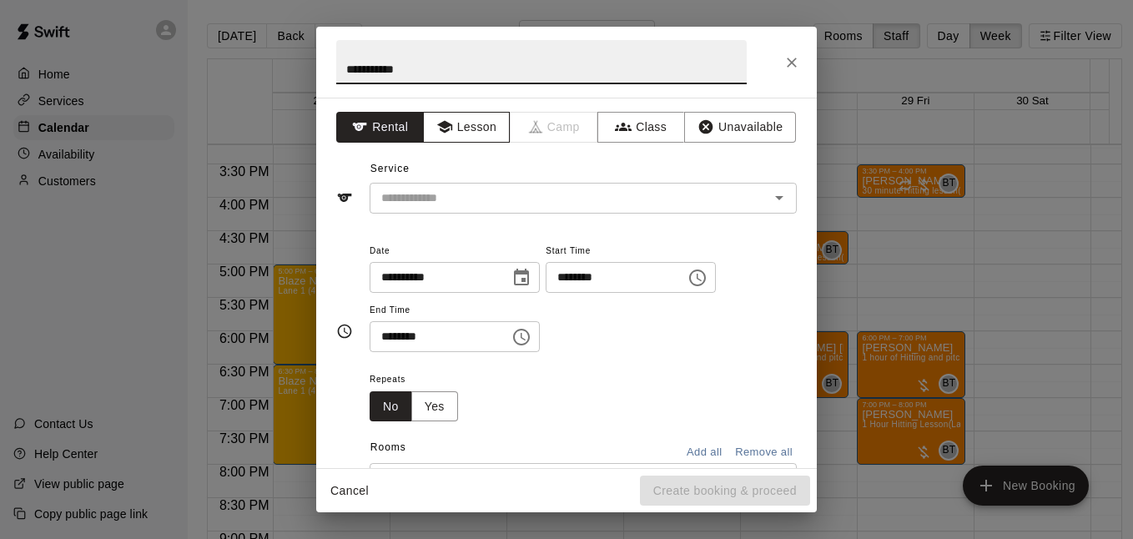
type input "**********"
click at [464, 131] on button "Lesson" at bounding box center [467, 127] width 88 height 31
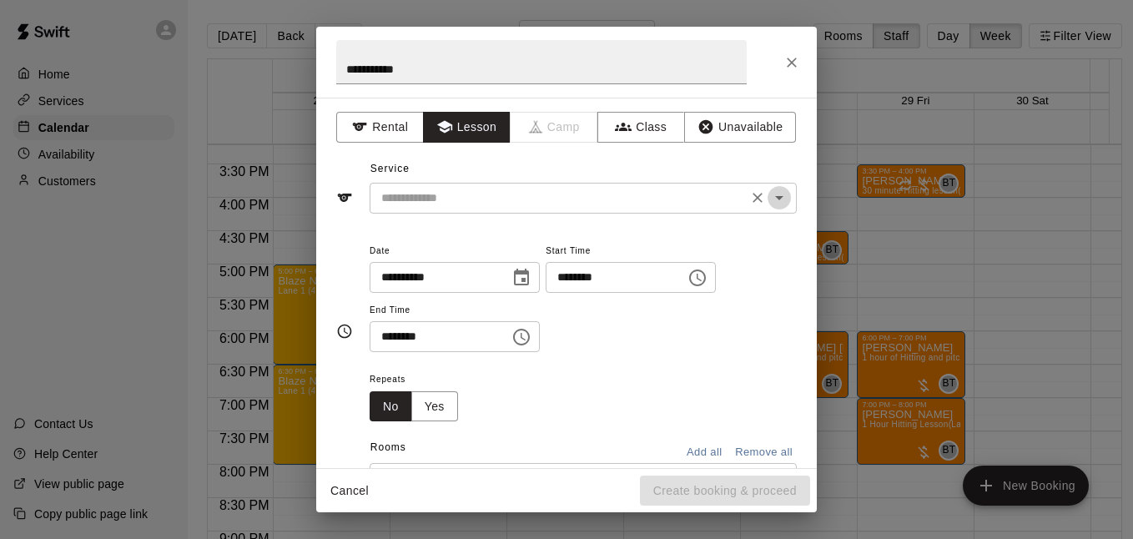
click at [769, 195] on icon "Open" at bounding box center [779, 198] width 20 height 20
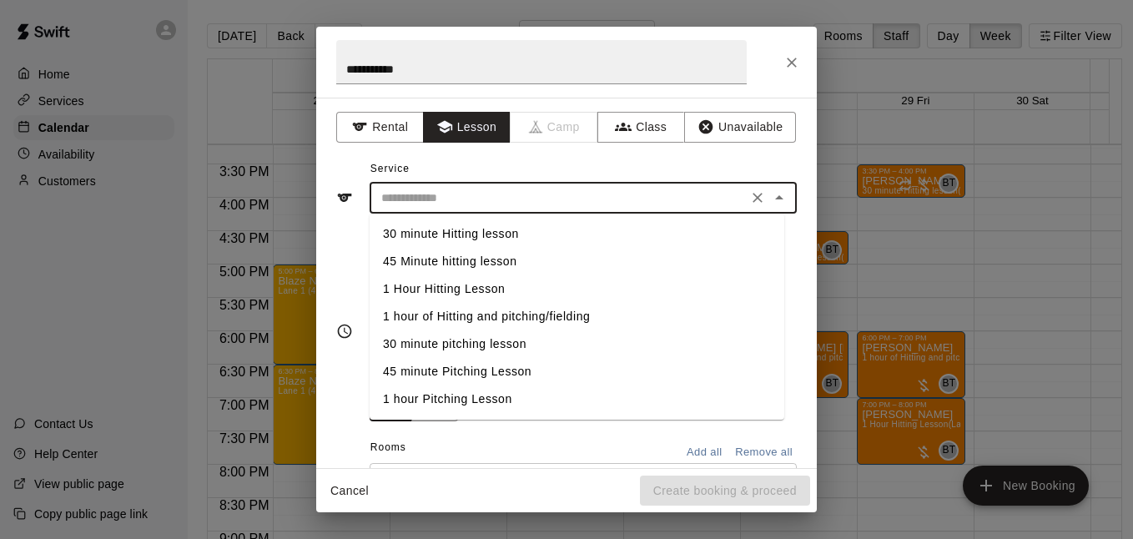
click at [530, 294] on li "1 Hour Hitting Lesson" at bounding box center [577, 289] width 415 height 28
type input "**********"
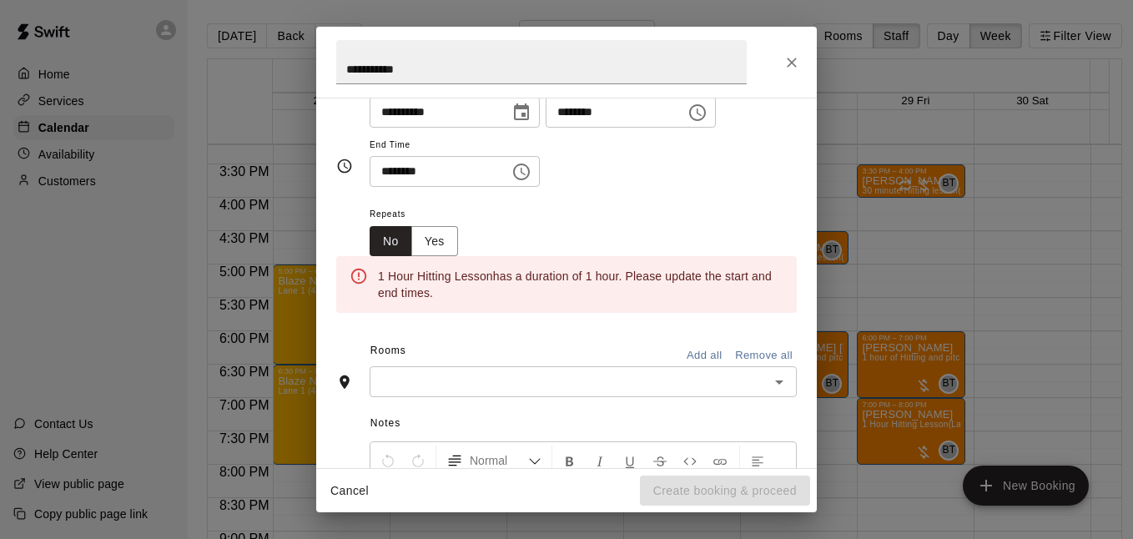
scroll to position [166, 0]
click at [769, 383] on icon "Open" at bounding box center [779, 381] width 20 height 20
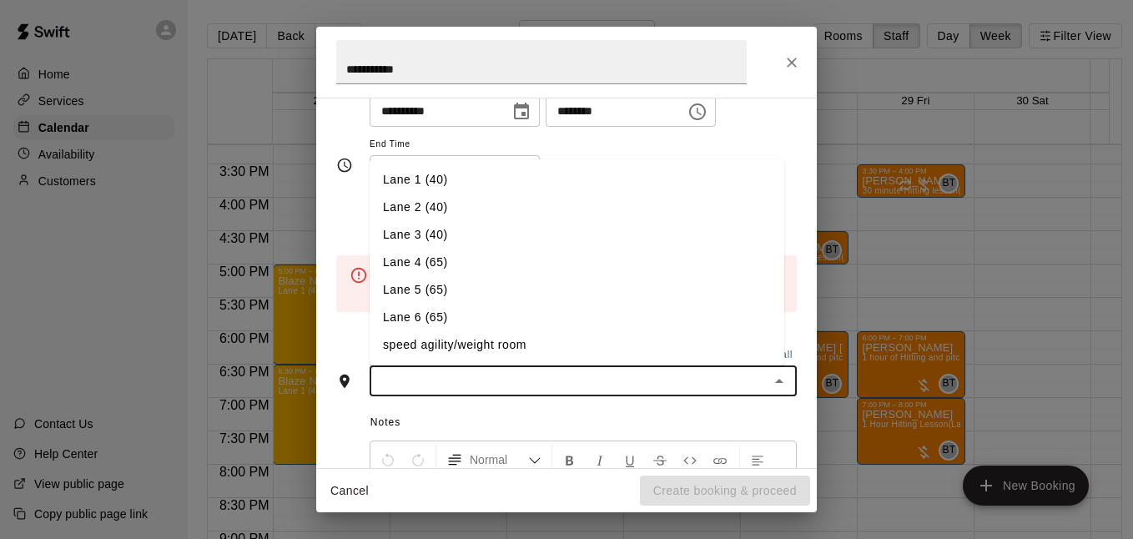
click at [493, 188] on li "Lane 1 (40)" at bounding box center [577, 180] width 415 height 28
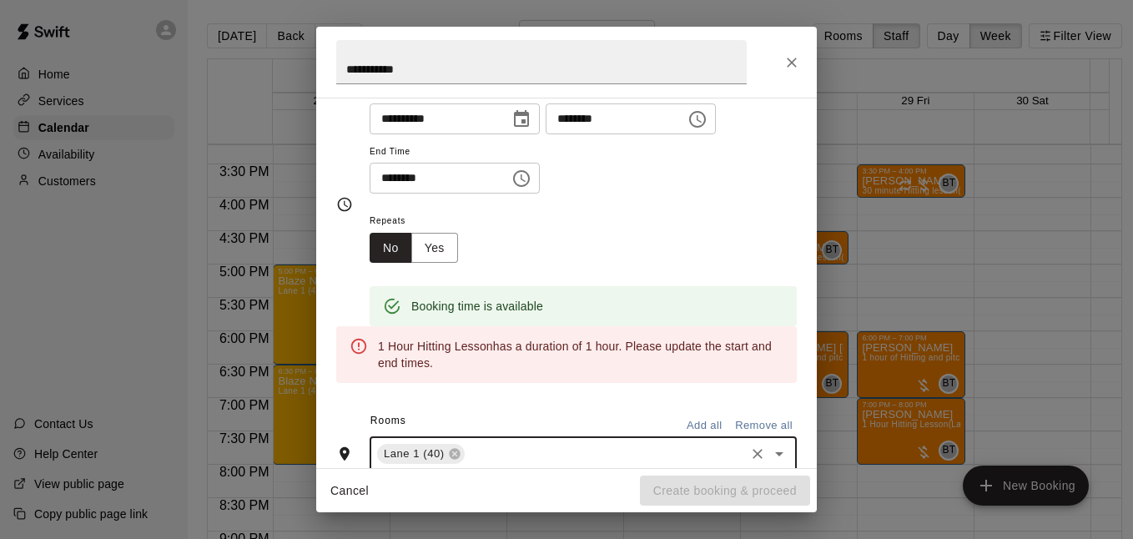
scroll to position [154, 0]
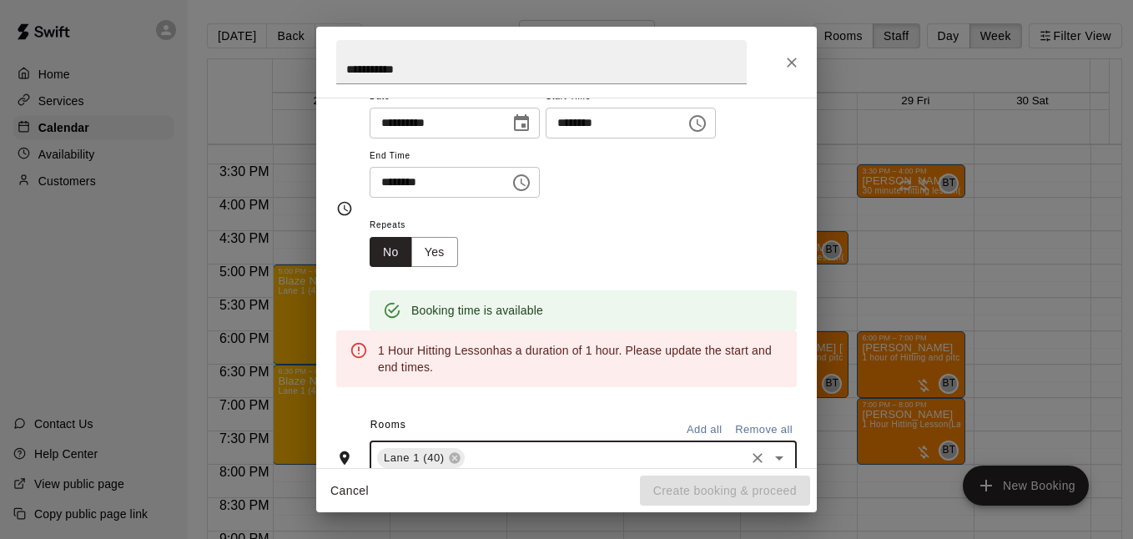
click at [526, 182] on icon "Choose time, selected time is 6:30 PM" at bounding box center [523, 183] width 5 height 8
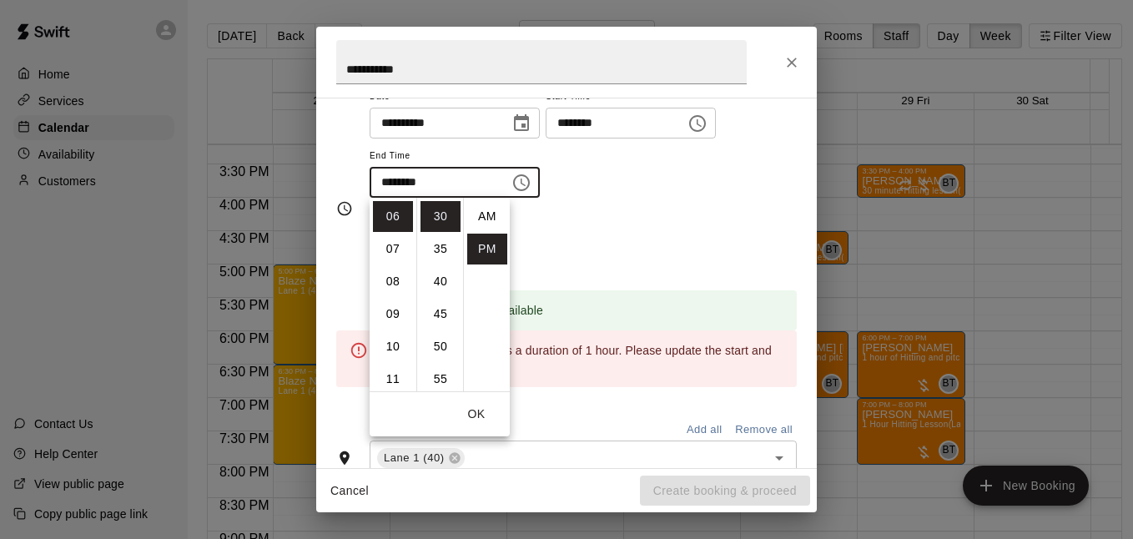
scroll to position [30, 0]
click at [394, 248] on li "07" at bounding box center [393, 249] width 40 height 31
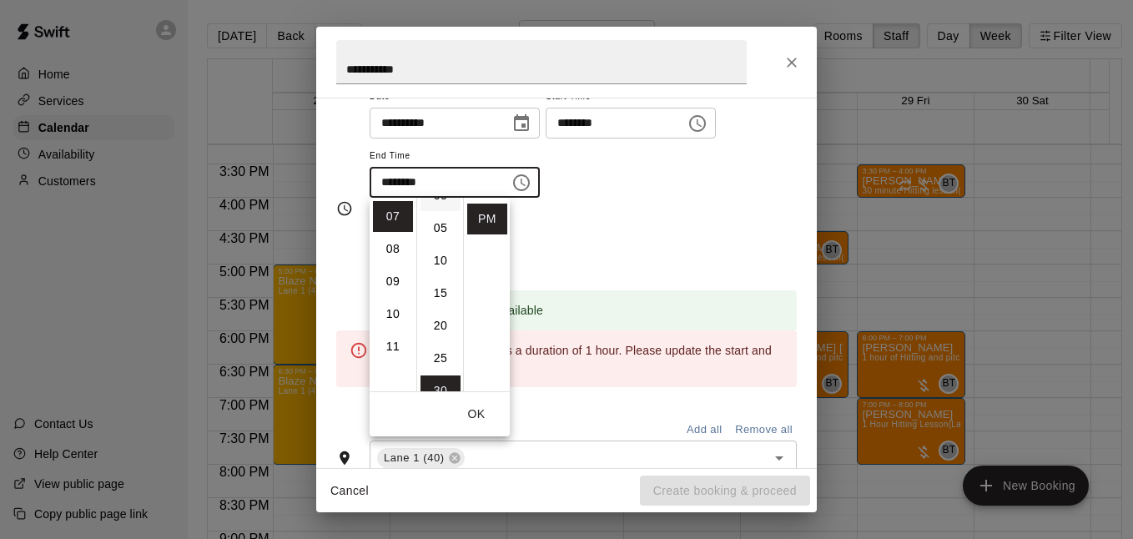
scroll to position [0, 0]
click at [442, 214] on li "00" at bounding box center [440, 216] width 40 height 31
type input "********"
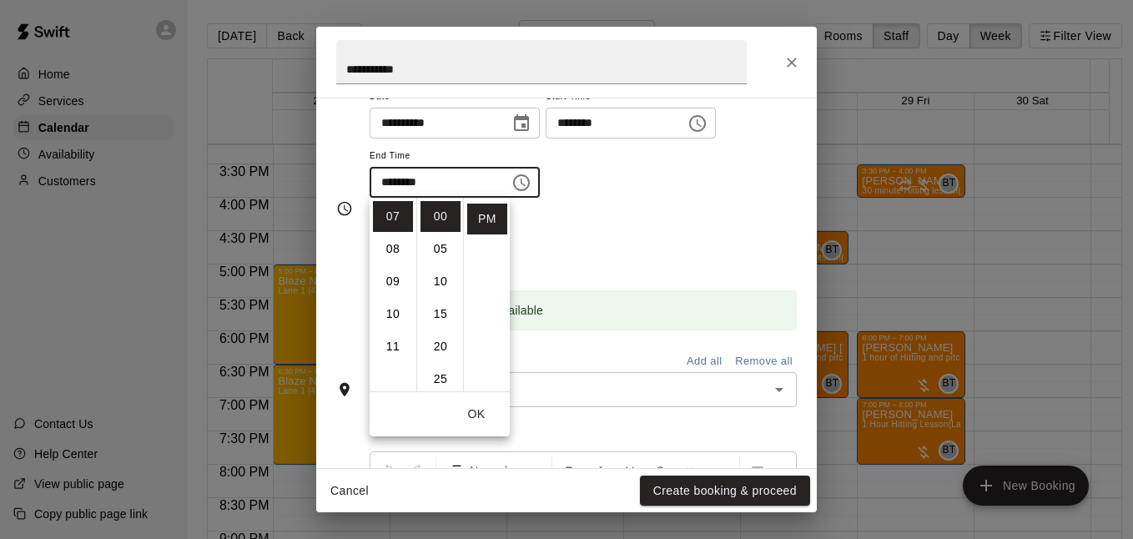
click at [708, 228] on div "Repeats No Yes" at bounding box center [583, 240] width 427 height 53
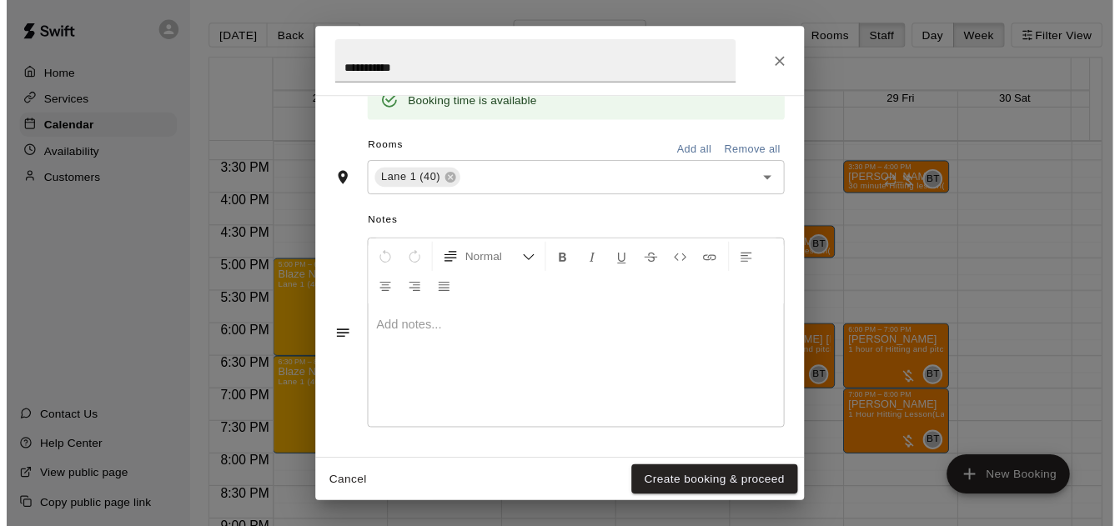
scroll to position [363, 0]
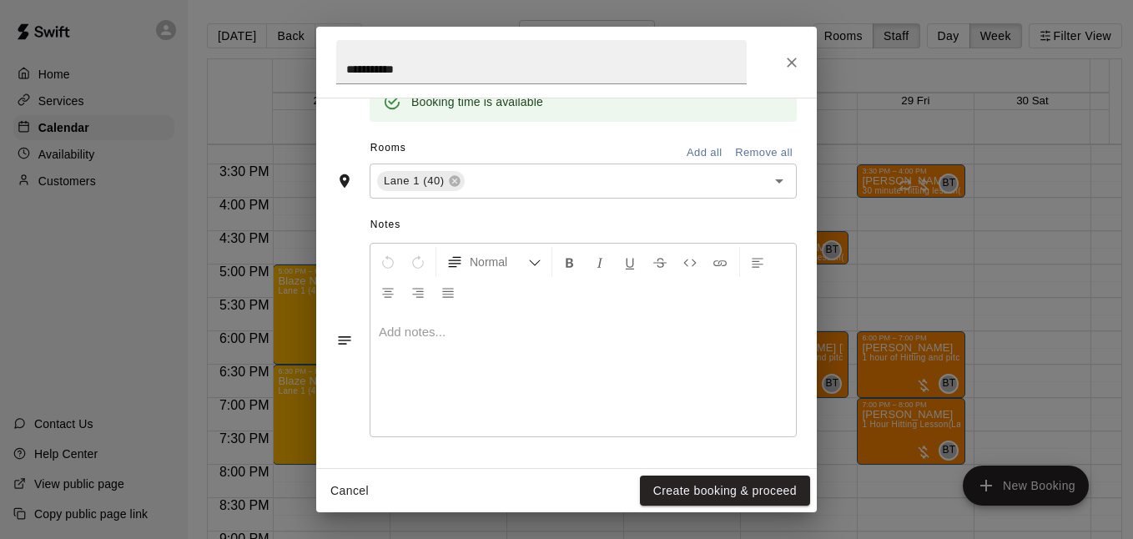
click at [693, 460] on div "**********" at bounding box center [566, 283] width 501 height 370
drag, startPoint x: 694, startPoint y: 470, endPoint x: 702, endPoint y: 475, distance: 9.0
click at [697, 472] on div "Cancel Create booking & proceed" at bounding box center [566, 491] width 501 height 44
click at [702, 475] on button "Create booking & proceed" at bounding box center [725, 490] width 170 height 31
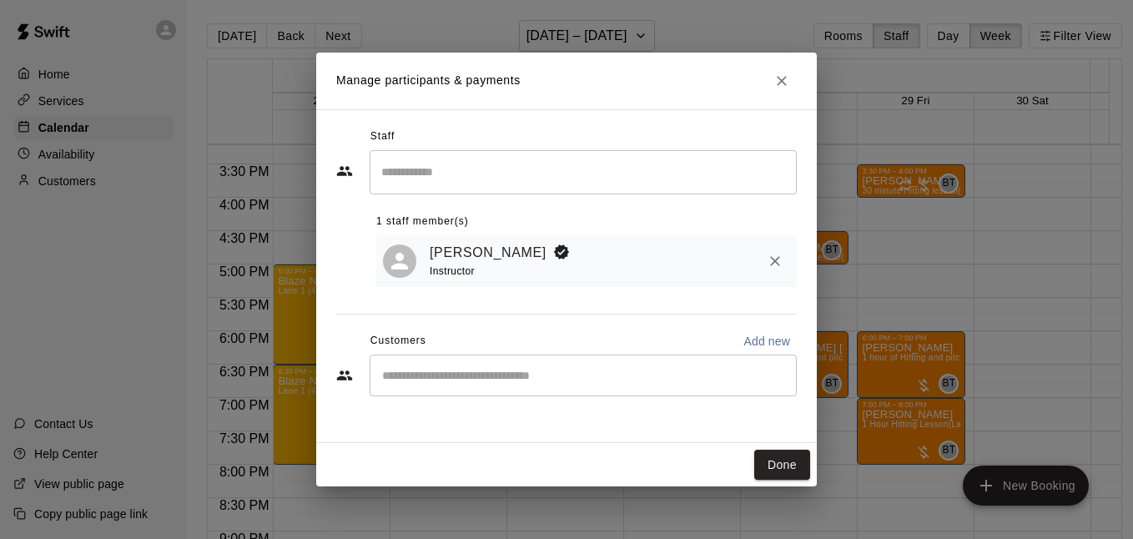
click at [528, 165] on input "Search staff" at bounding box center [583, 172] width 412 height 29
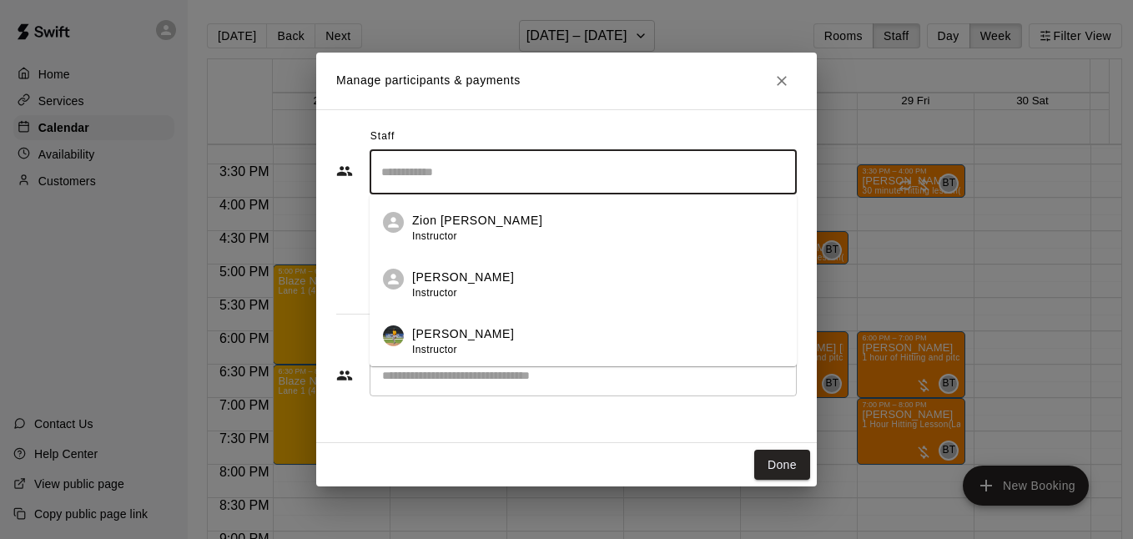
click at [598, 113] on div "Staff ​ Zion [PERSON_NAME] Instructor [PERSON_NAME] Instructor [PERSON_NAME] II…" at bounding box center [566, 276] width 501 height 334
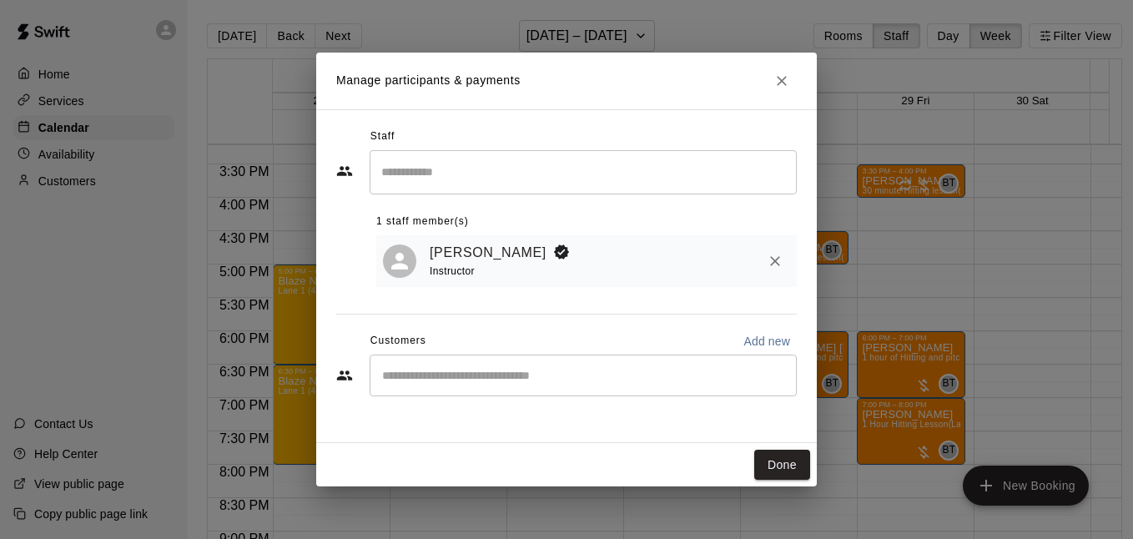
click at [525, 370] on div "​" at bounding box center [583, 376] width 427 height 42
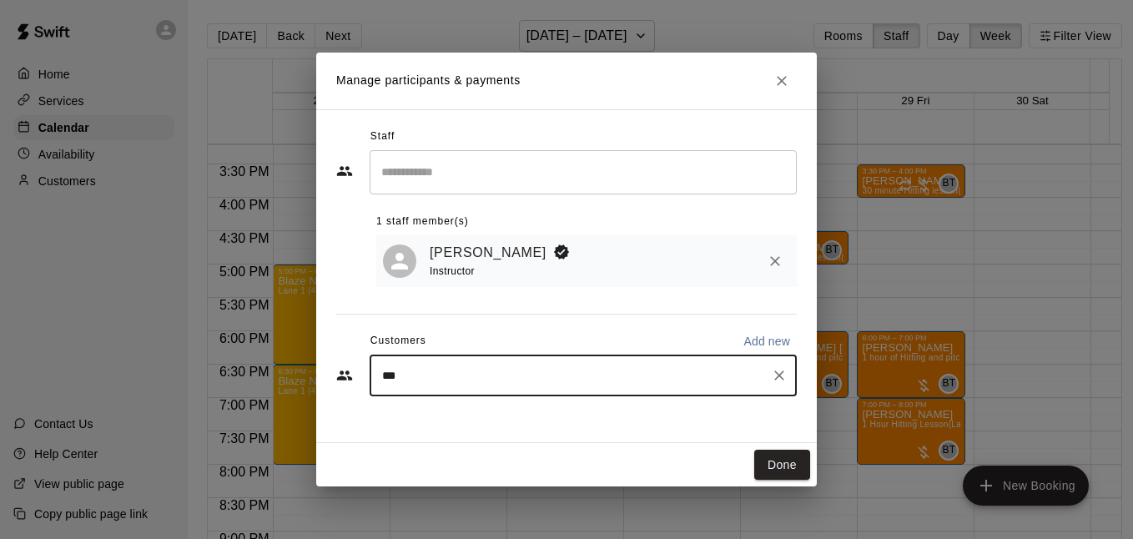
type input "****"
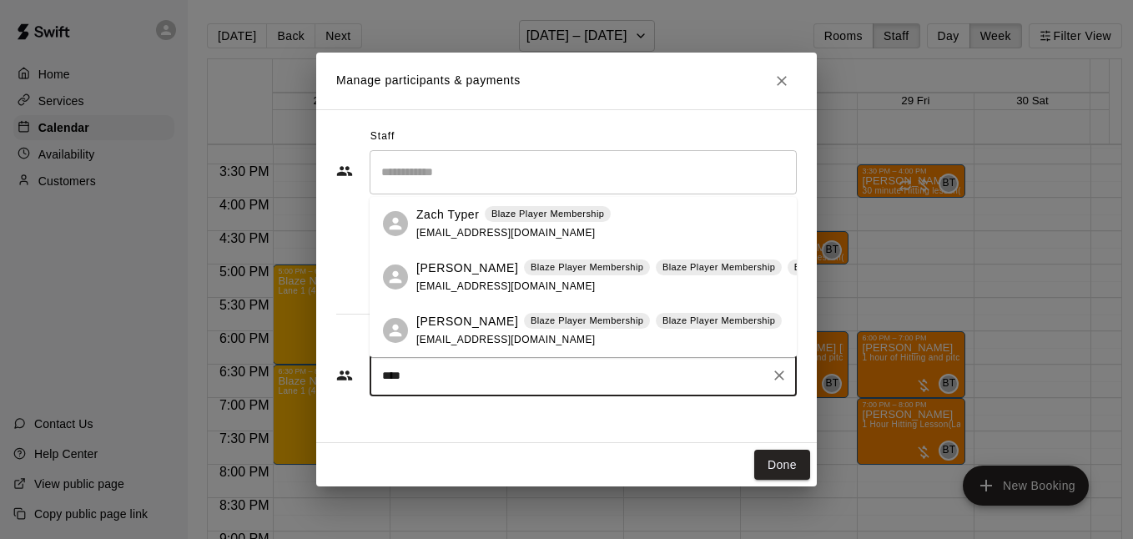
click at [463, 329] on p "[PERSON_NAME]" at bounding box center [467, 322] width 102 height 18
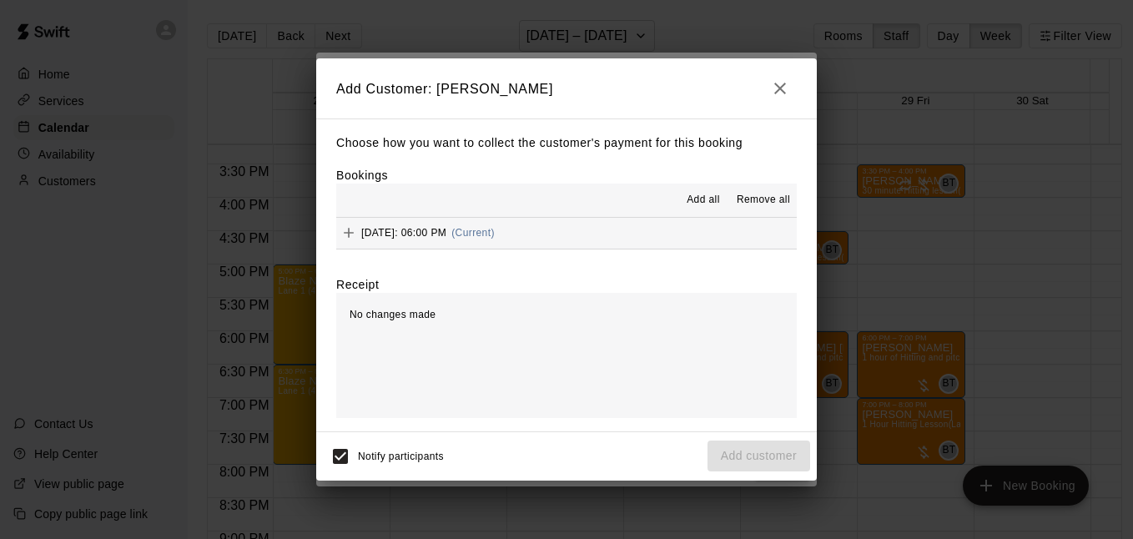
click at [649, 227] on button "[DATE]: 06:00 PM (Current)" at bounding box center [566, 233] width 460 height 31
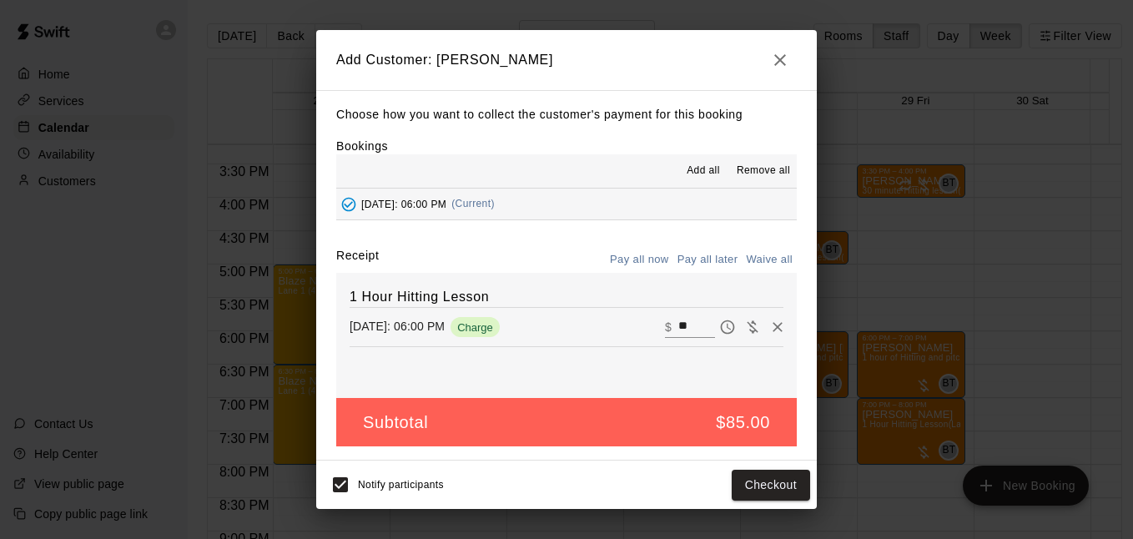
click at [711, 263] on button "Pay all later" at bounding box center [707, 260] width 69 height 26
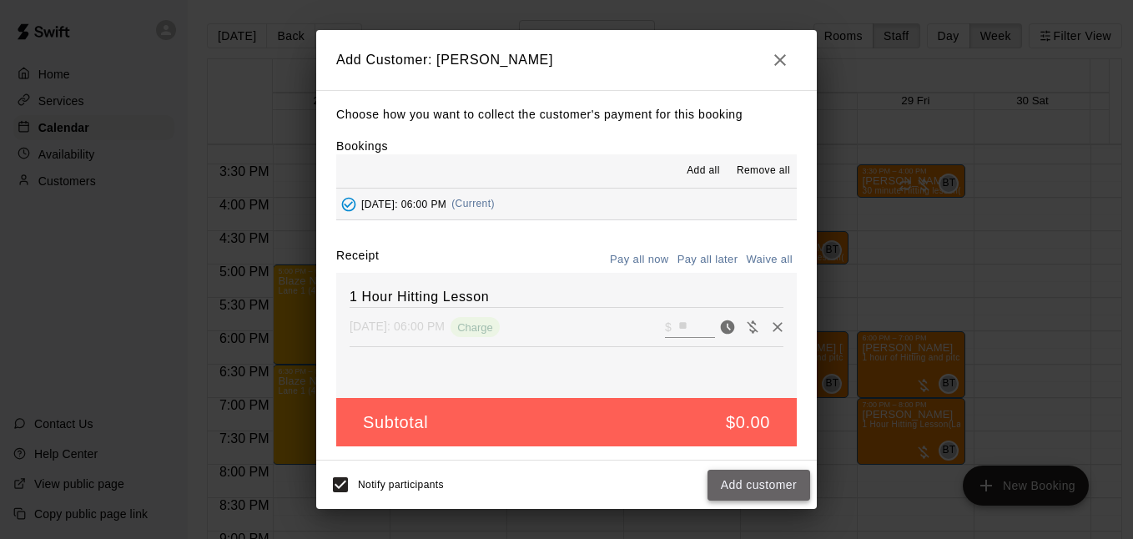
click at [761, 478] on button "Add customer" at bounding box center [758, 485] width 103 height 31
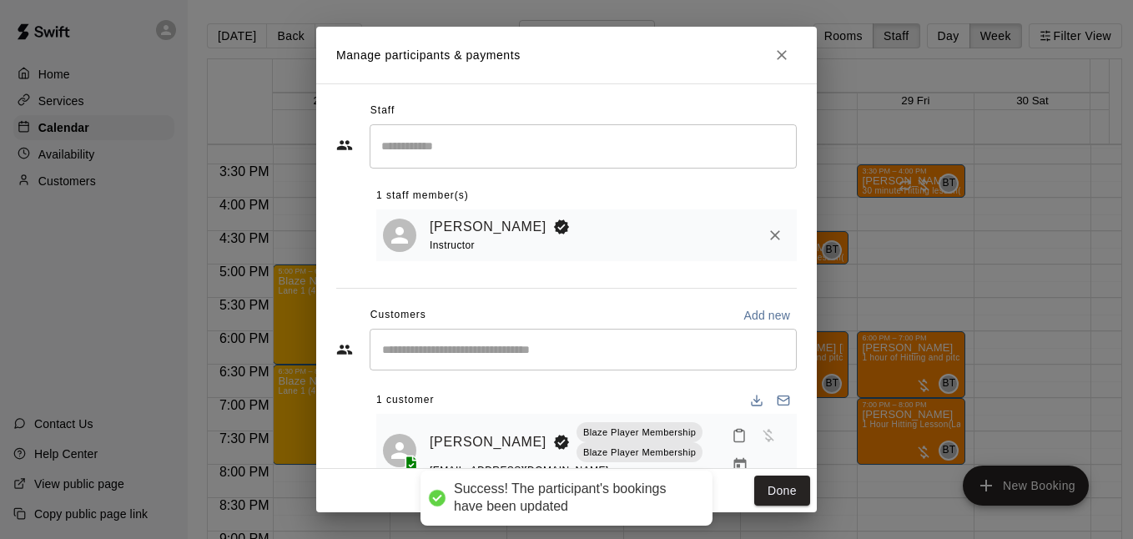
click at [772, 57] on button "Close" at bounding box center [782, 55] width 30 height 30
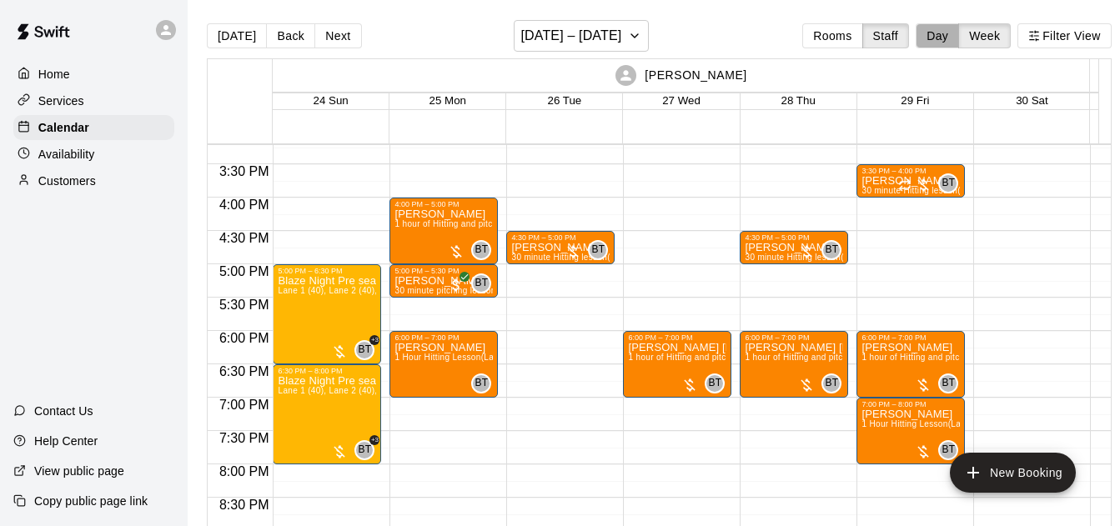
drag, startPoint x: 948, startPoint y: 27, endPoint x: 870, endPoint y: 48, distance: 81.4
click at [948, 27] on button "Day" at bounding box center [937, 35] width 43 height 25
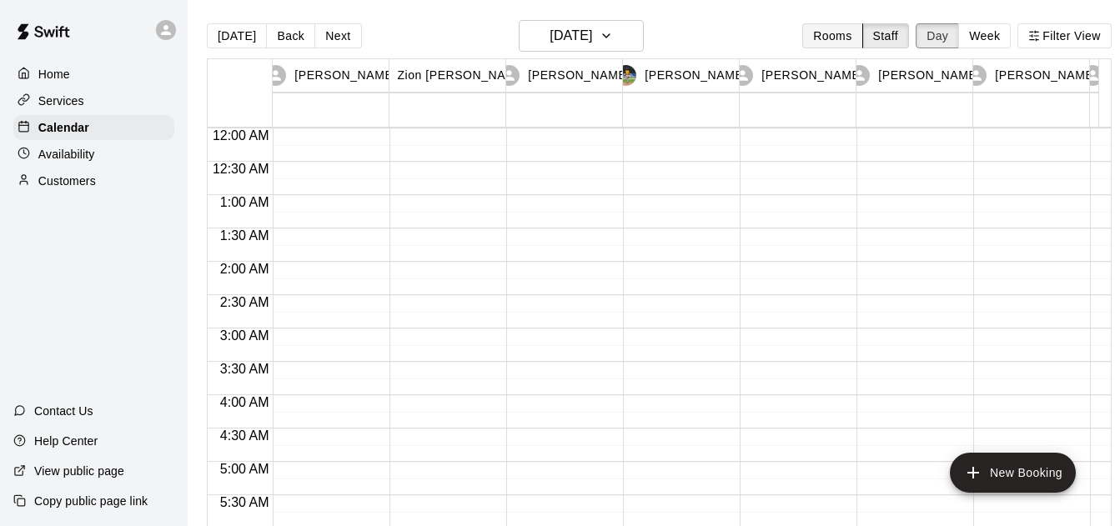
scroll to position [1102, 0]
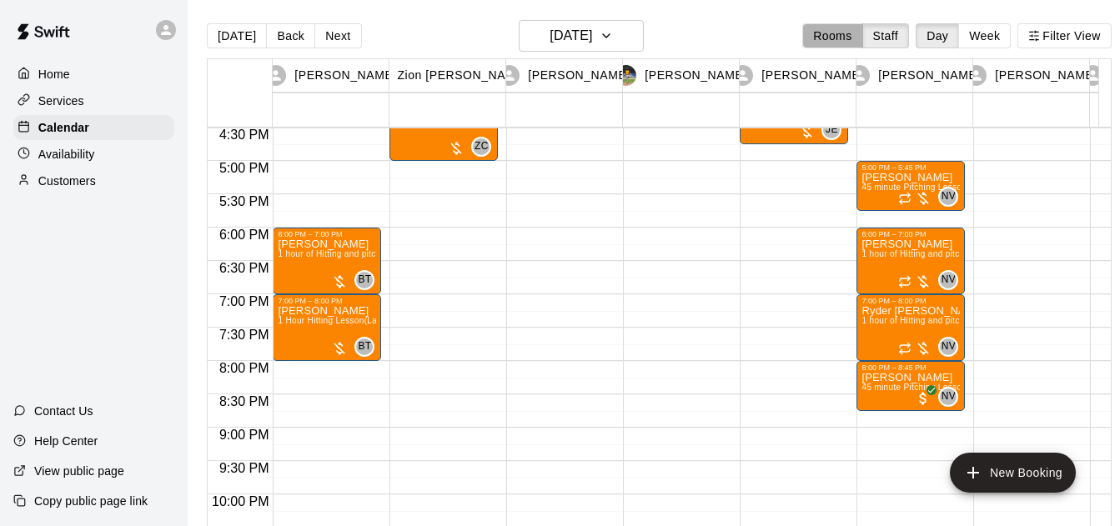
click at [854, 42] on button "Rooms" at bounding box center [832, 35] width 60 height 25
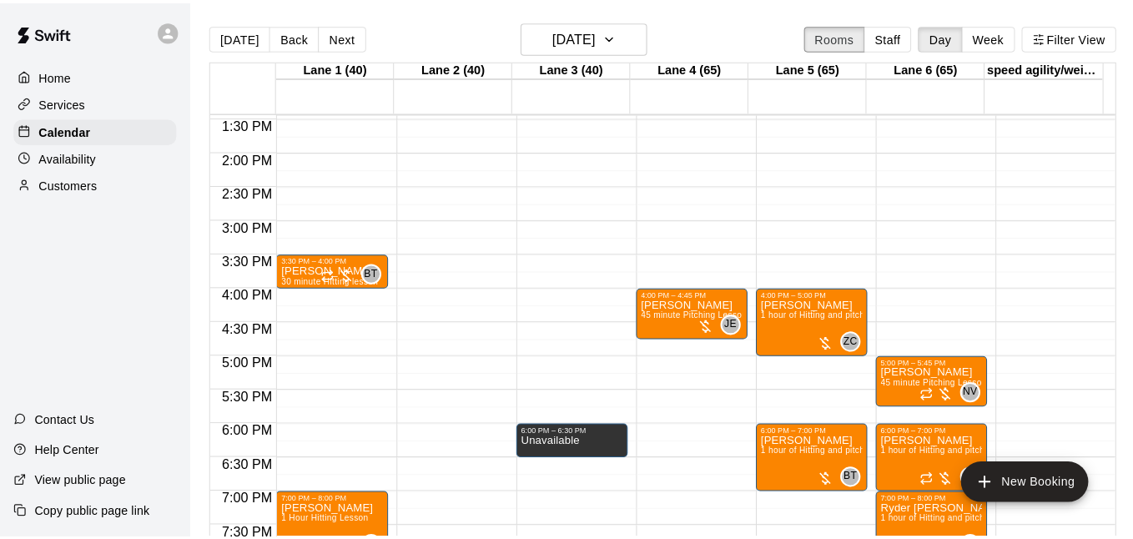
scroll to position [902, 0]
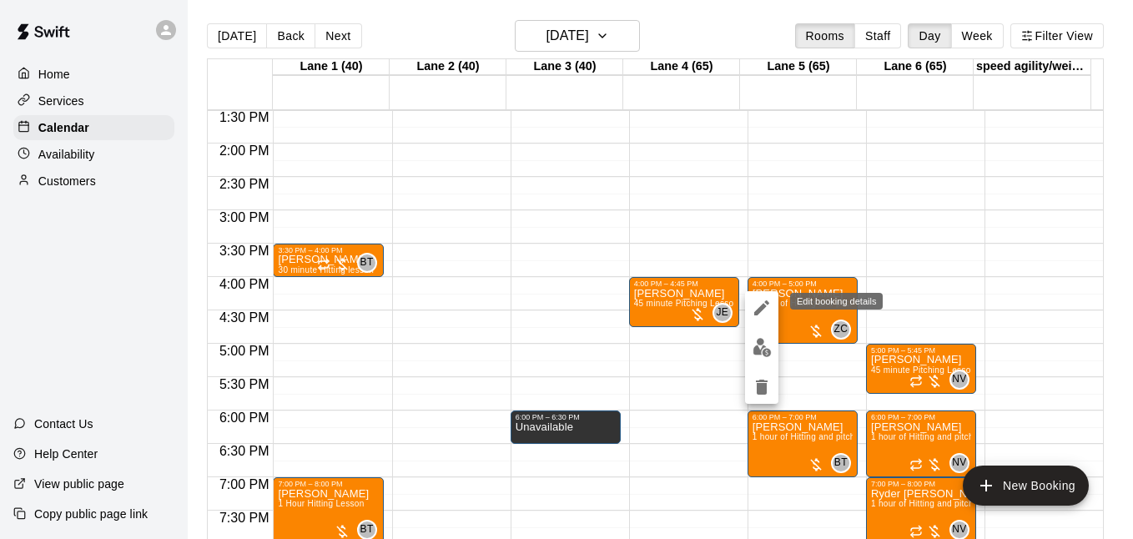
click at [767, 304] on icon "edit" at bounding box center [761, 307] width 15 height 15
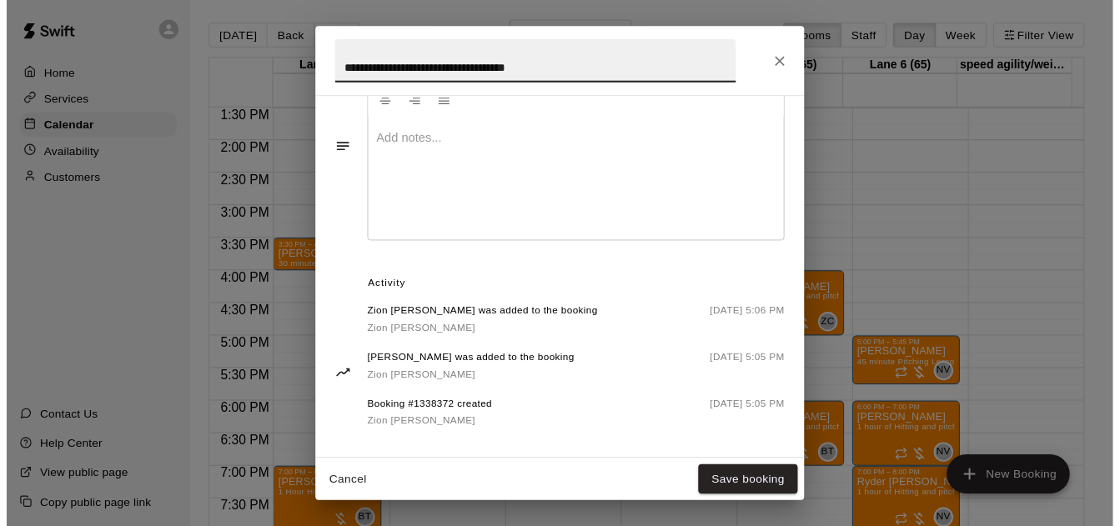
scroll to position [555, 0]
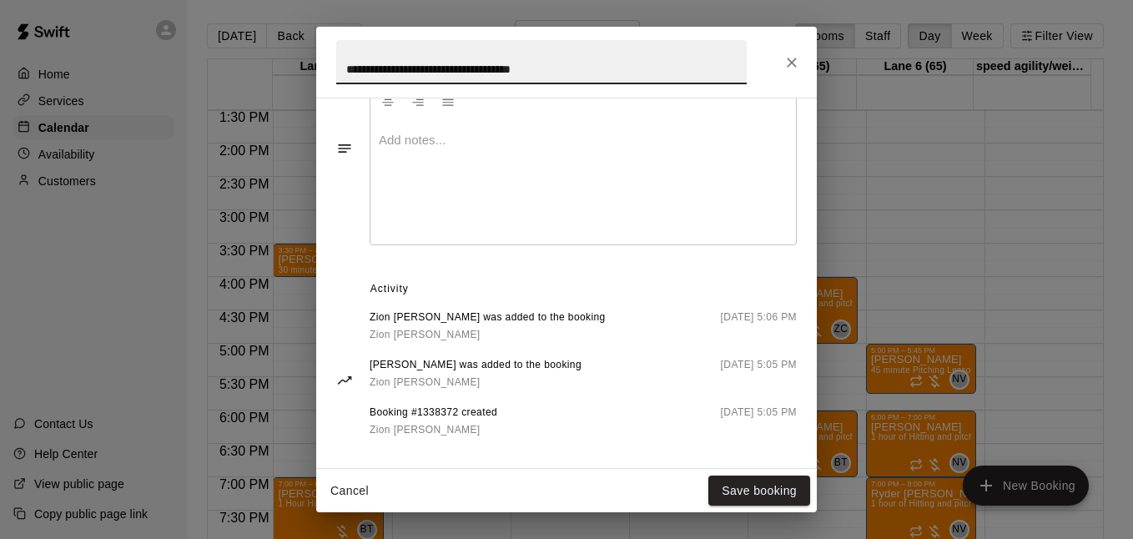
click at [800, 63] on button "Close" at bounding box center [792, 63] width 30 height 30
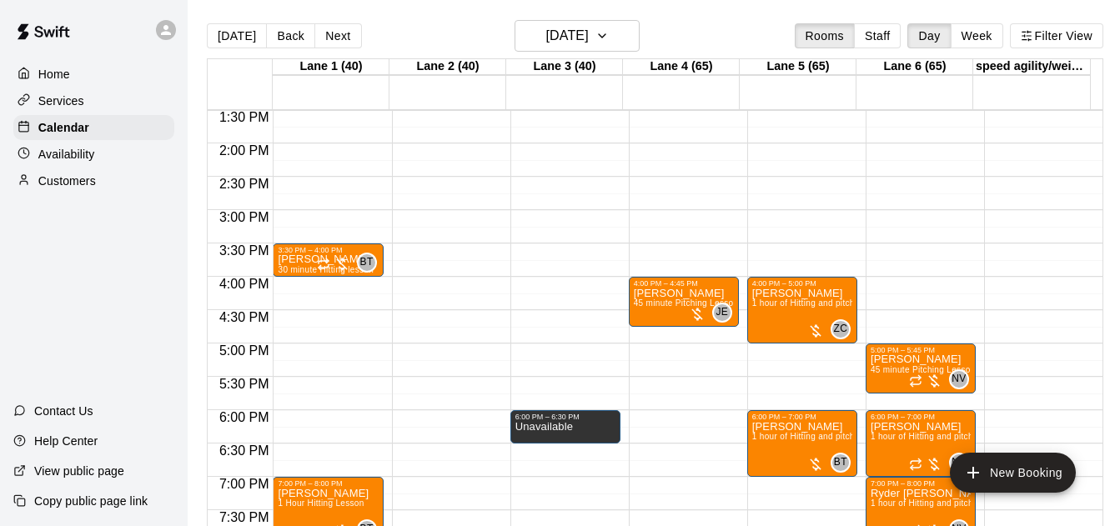
click at [766, 30] on div "[DATE] Back [DATE][DATE] Rooms Staff Day Week Filter View" at bounding box center [655, 39] width 897 height 38
